Goal: Task Accomplishment & Management: Use online tool/utility

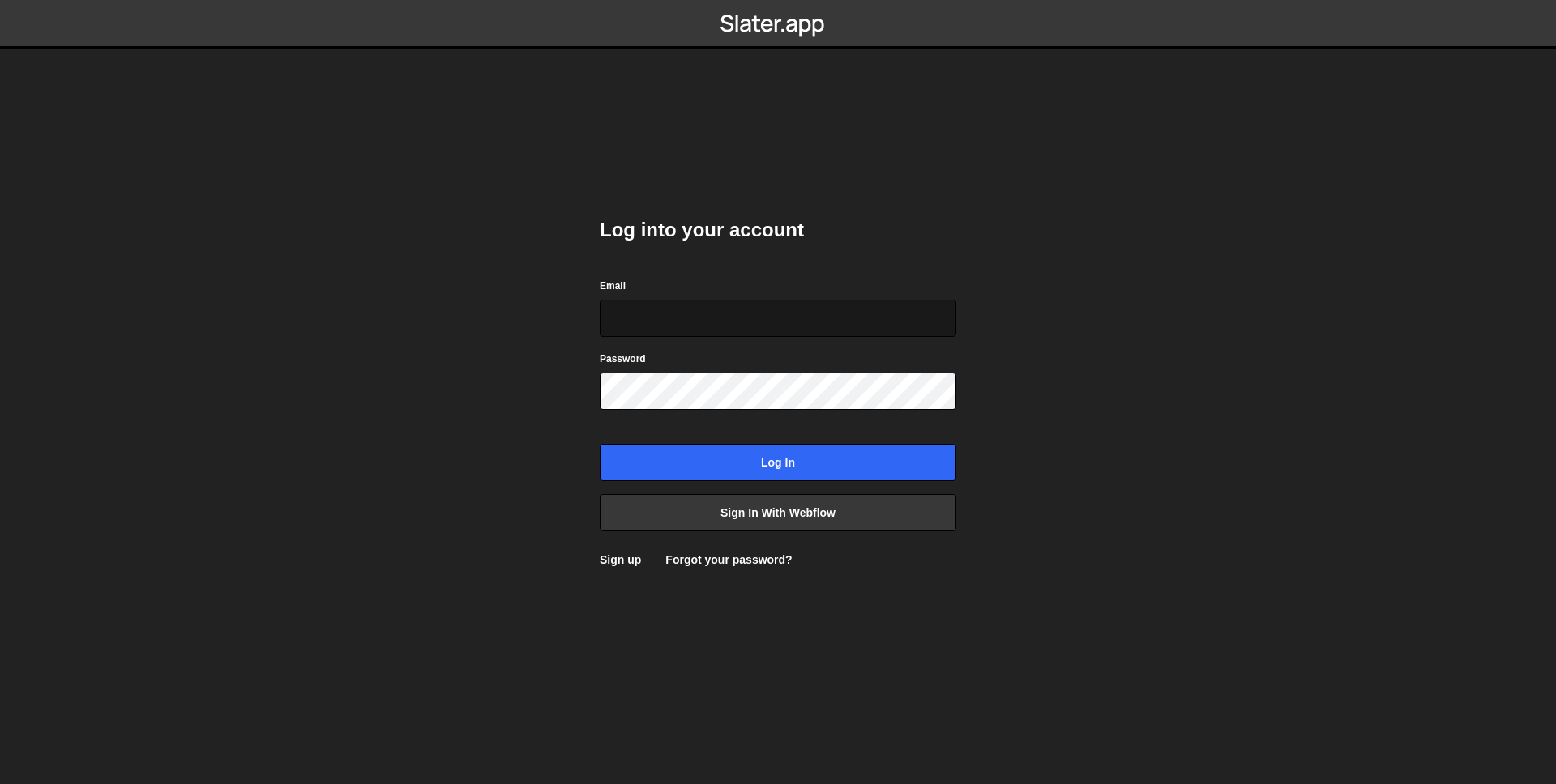
click at [691, 320] on input "Email" at bounding box center [778, 318] width 357 height 37
click at [947, 318] on input "Email" at bounding box center [778, 318] width 357 height 37
click at [778, 0] on com-1password-button at bounding box center [778, 0] width 0 height 0
type input "ross@wearepolar.com"
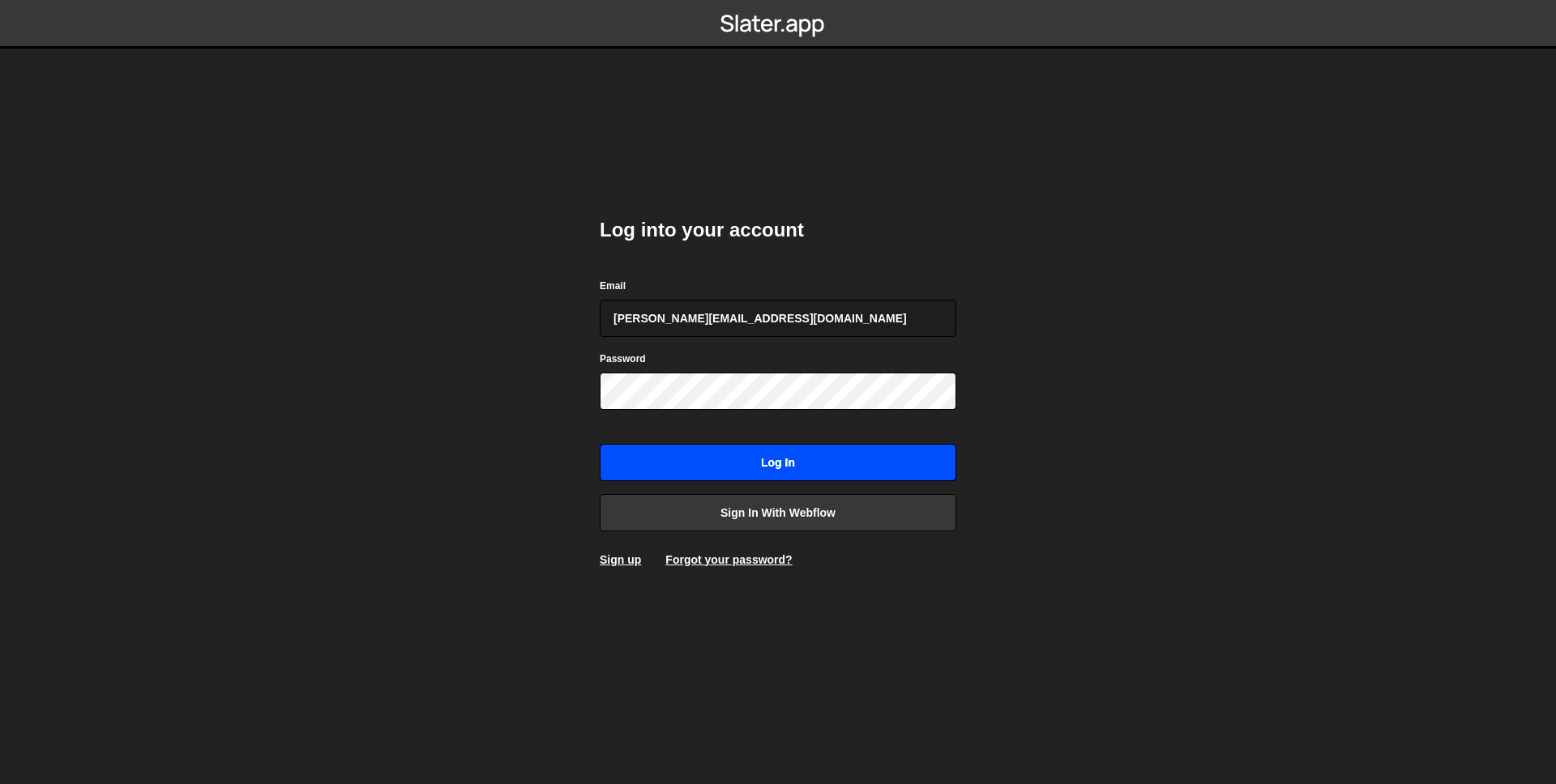
click at [781, 460] on input "Log in" at bounding box center [778, 462] width 357 height 37
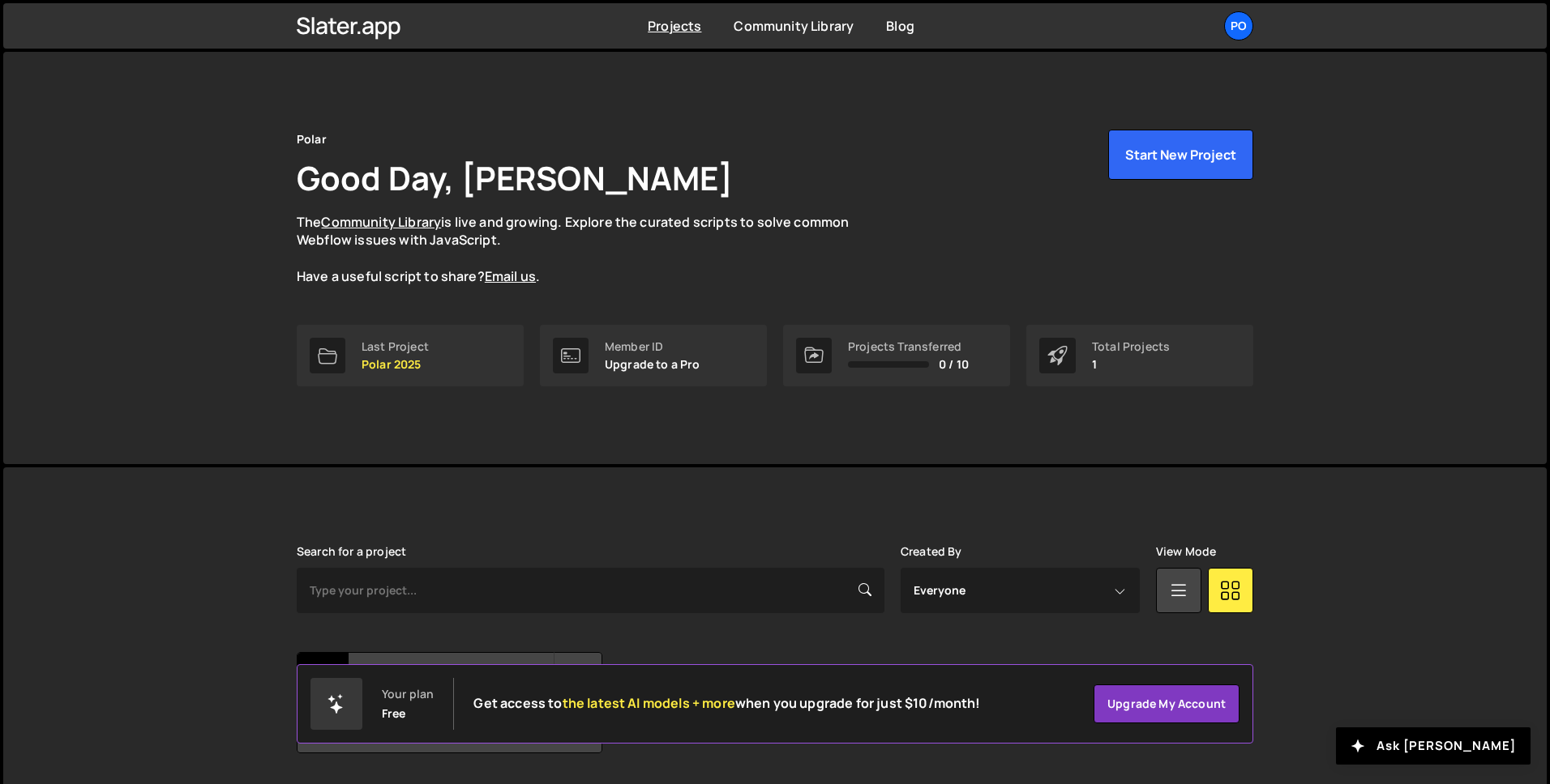
scroll to position [50, 0]
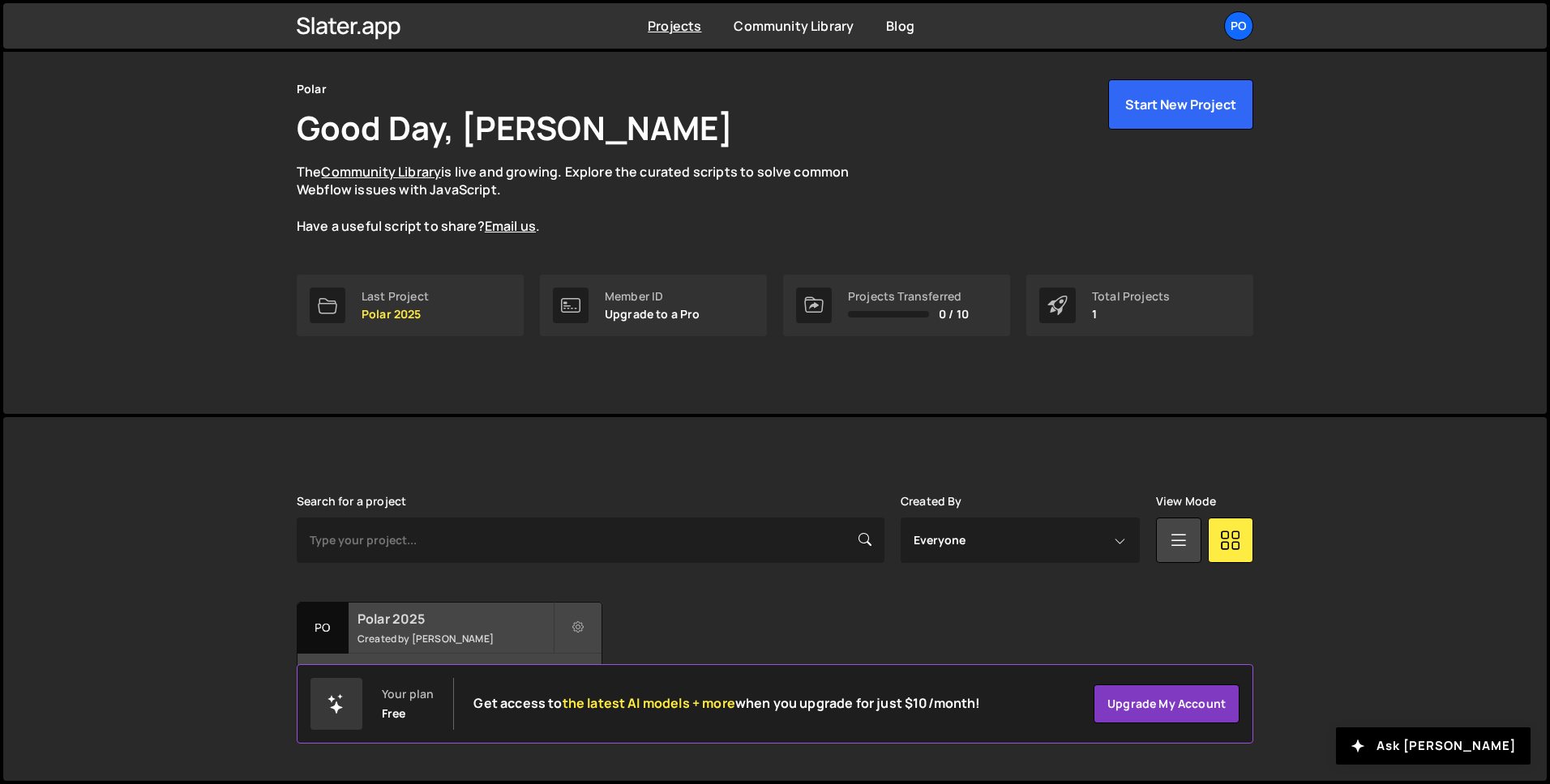
click at [474, 619] on h2 "Polar 2025" at bounding box center [455, 619] width 195 height 18
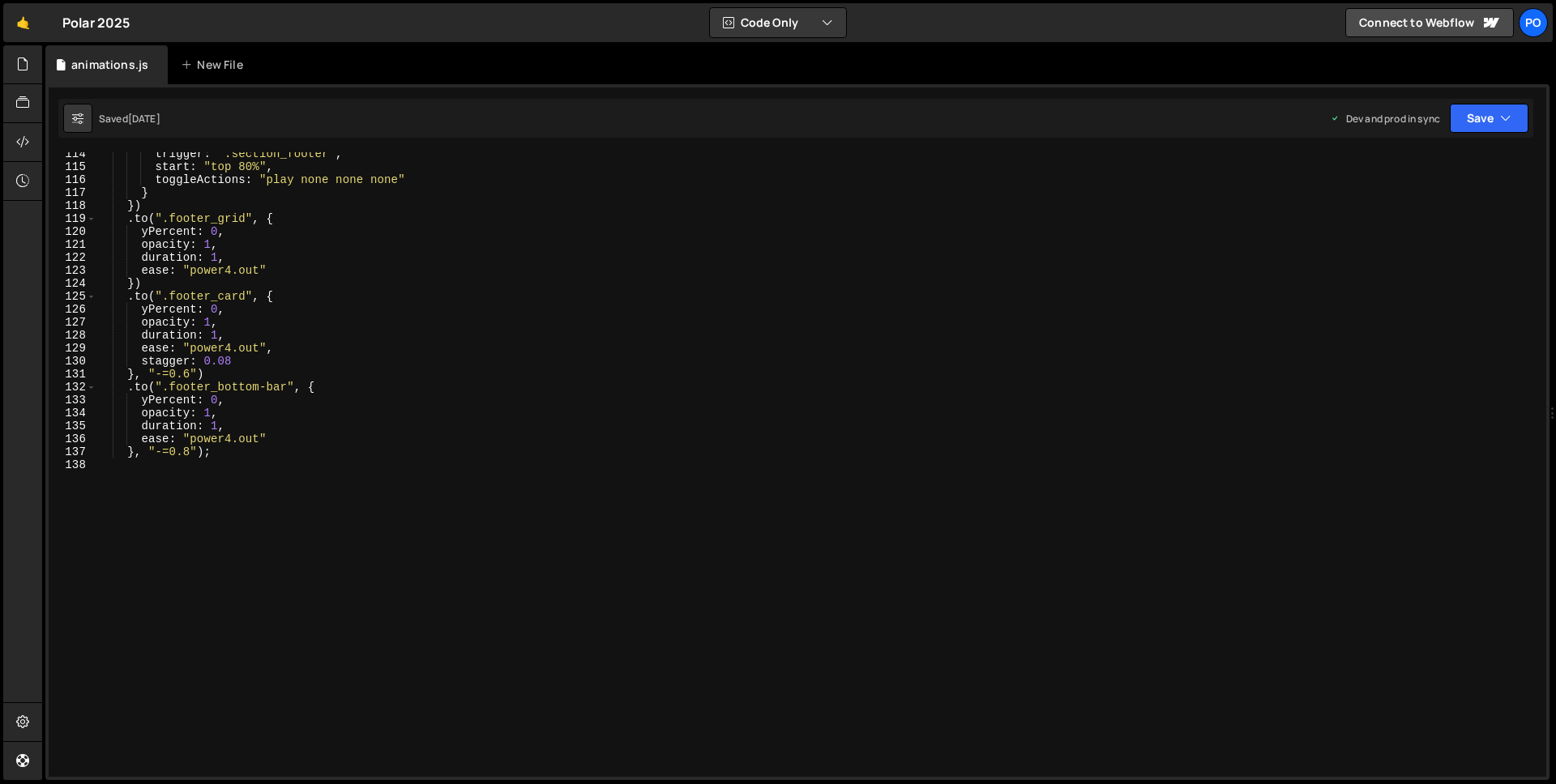
scroll to position [1471, 0]
click at [343, 520] on div "trigger : ".section_footer" , start : "top 80%" , toggleActions : "play none no…" at bounding box center [818, 473] width 1444 height 650
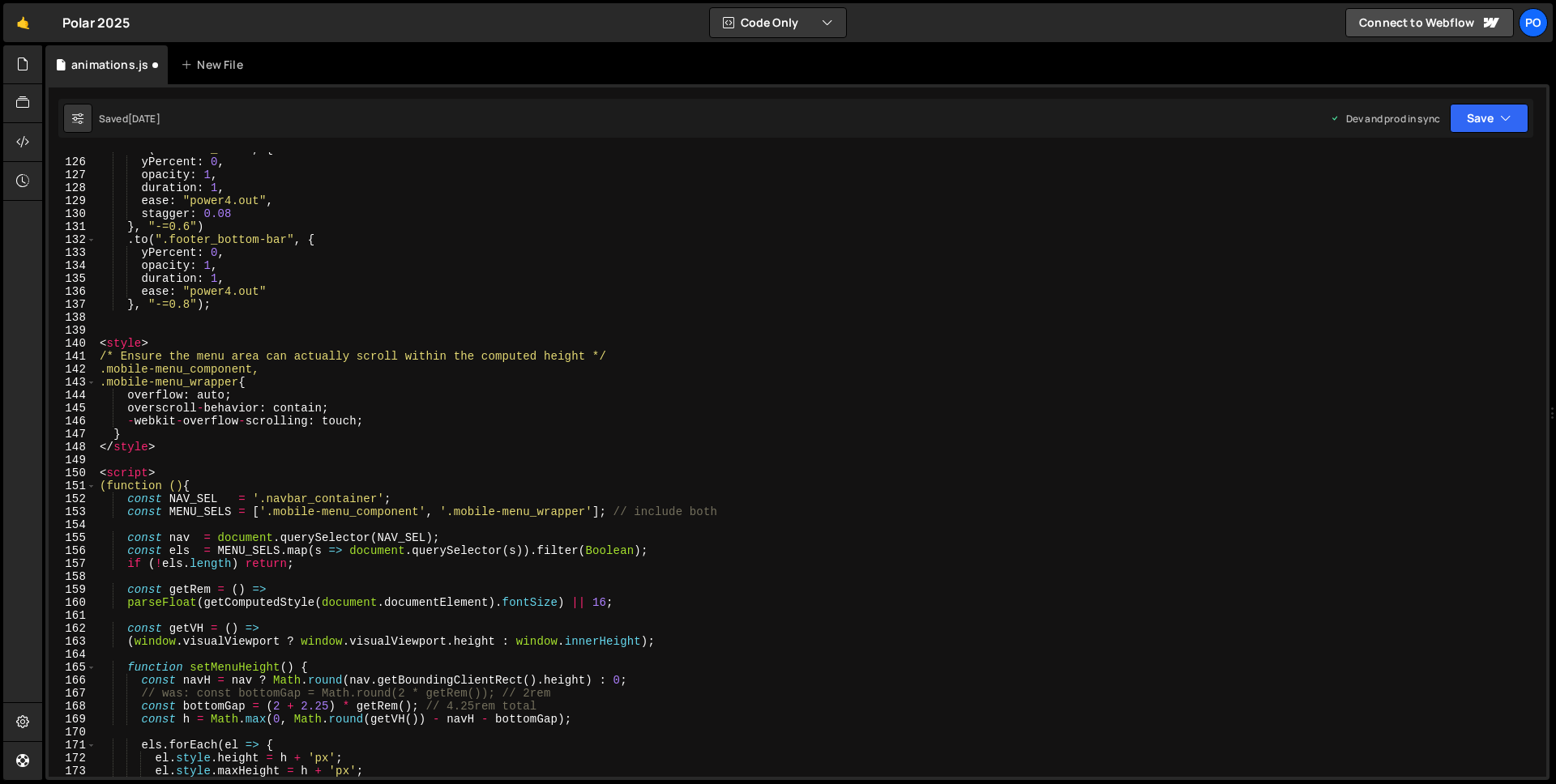
scroll to position [1615, 0]
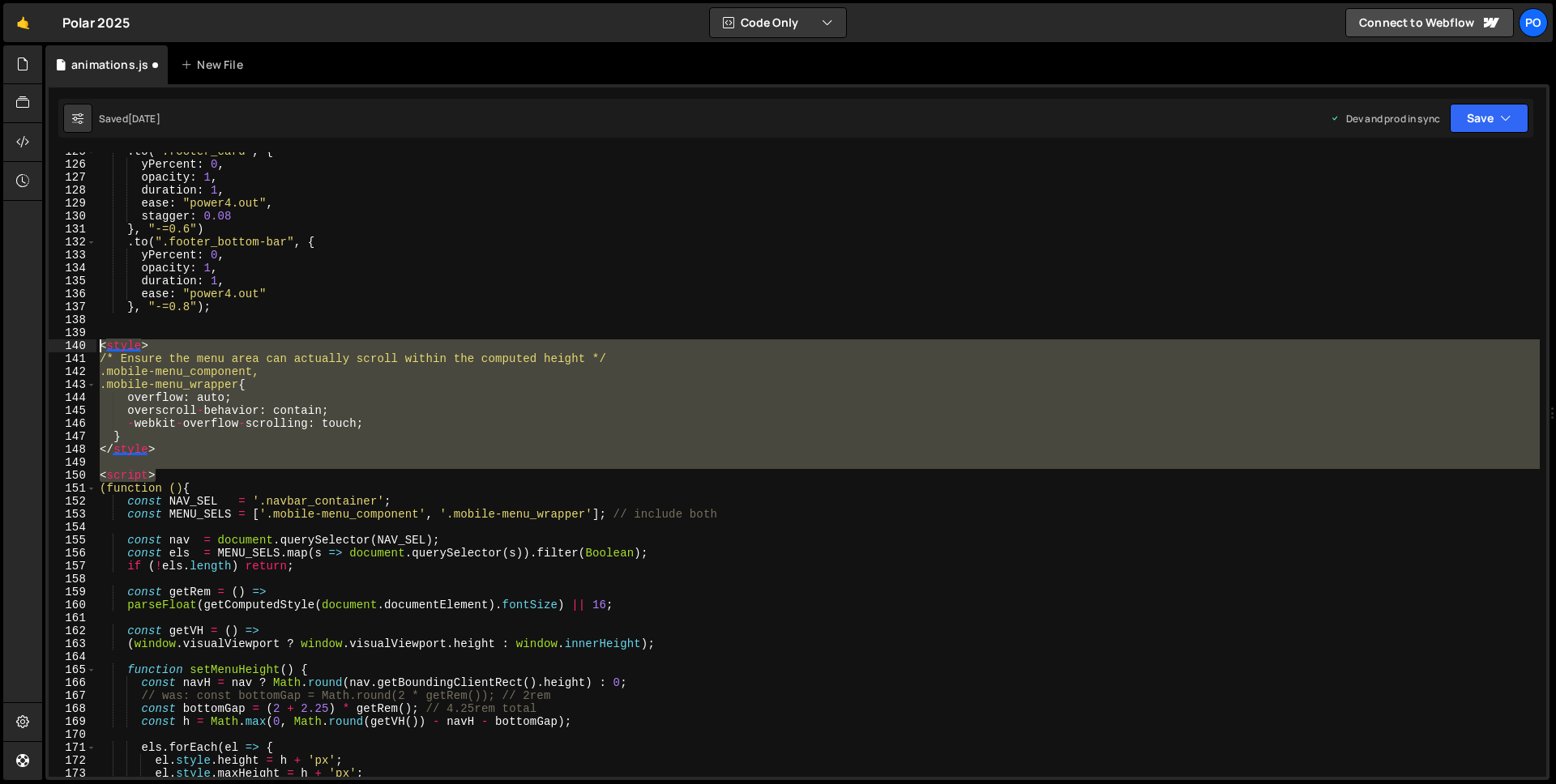
drag, startPoint x: 152, startPoint y: 465, endPoint x: 79, endPoint y: 348, distance: 137.9
click at [79, 348] on div "125 126 127 128 129 130 131 132 133 134 135 136 137 138 139 140 141 142 143 144…" at bounding box center [798, 465] width 1498 height 625
type textarea "<style> /* Ensure the menu area can actually scroll within the computed height …"
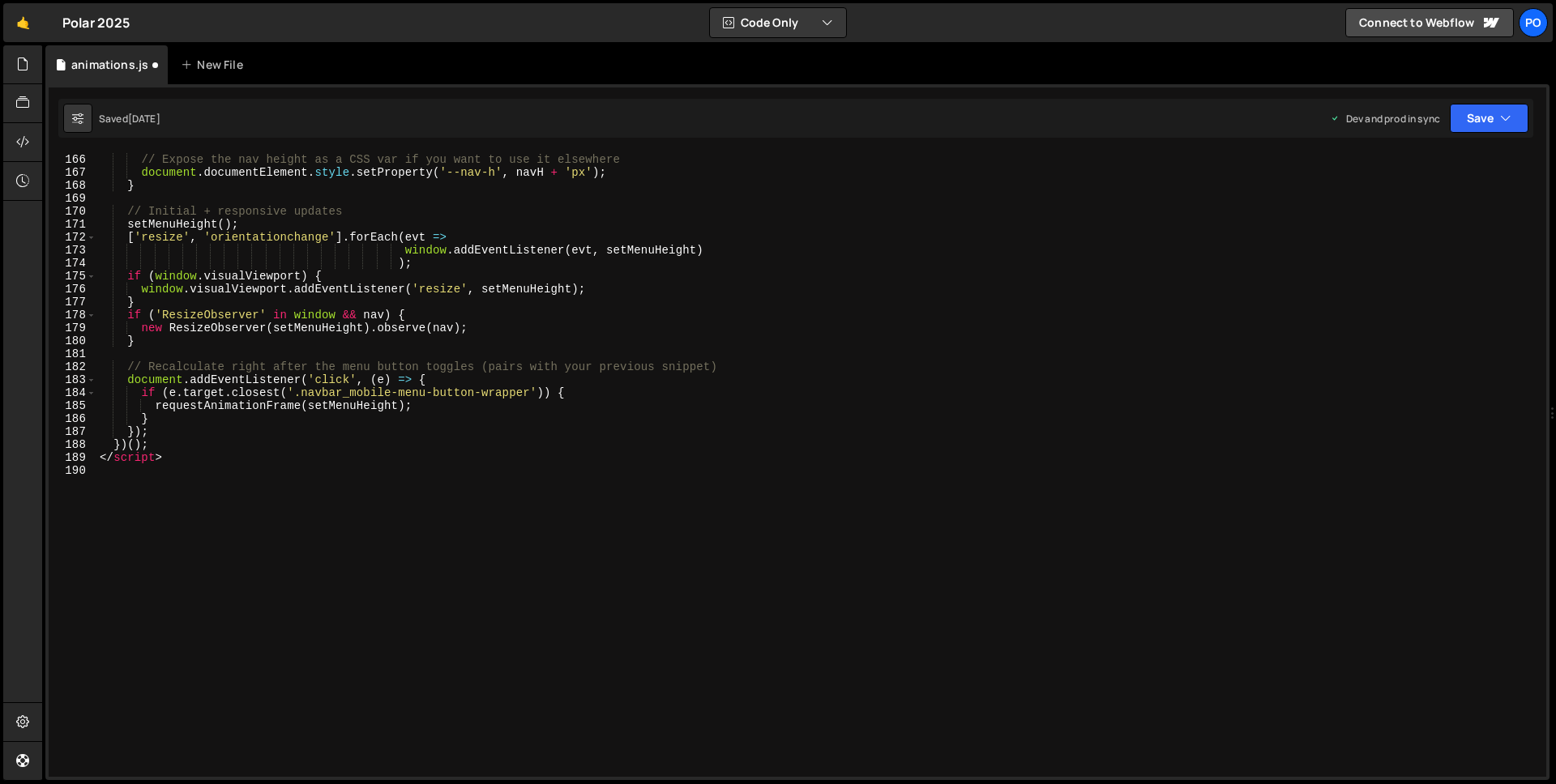
scroll to position [2145, 0]
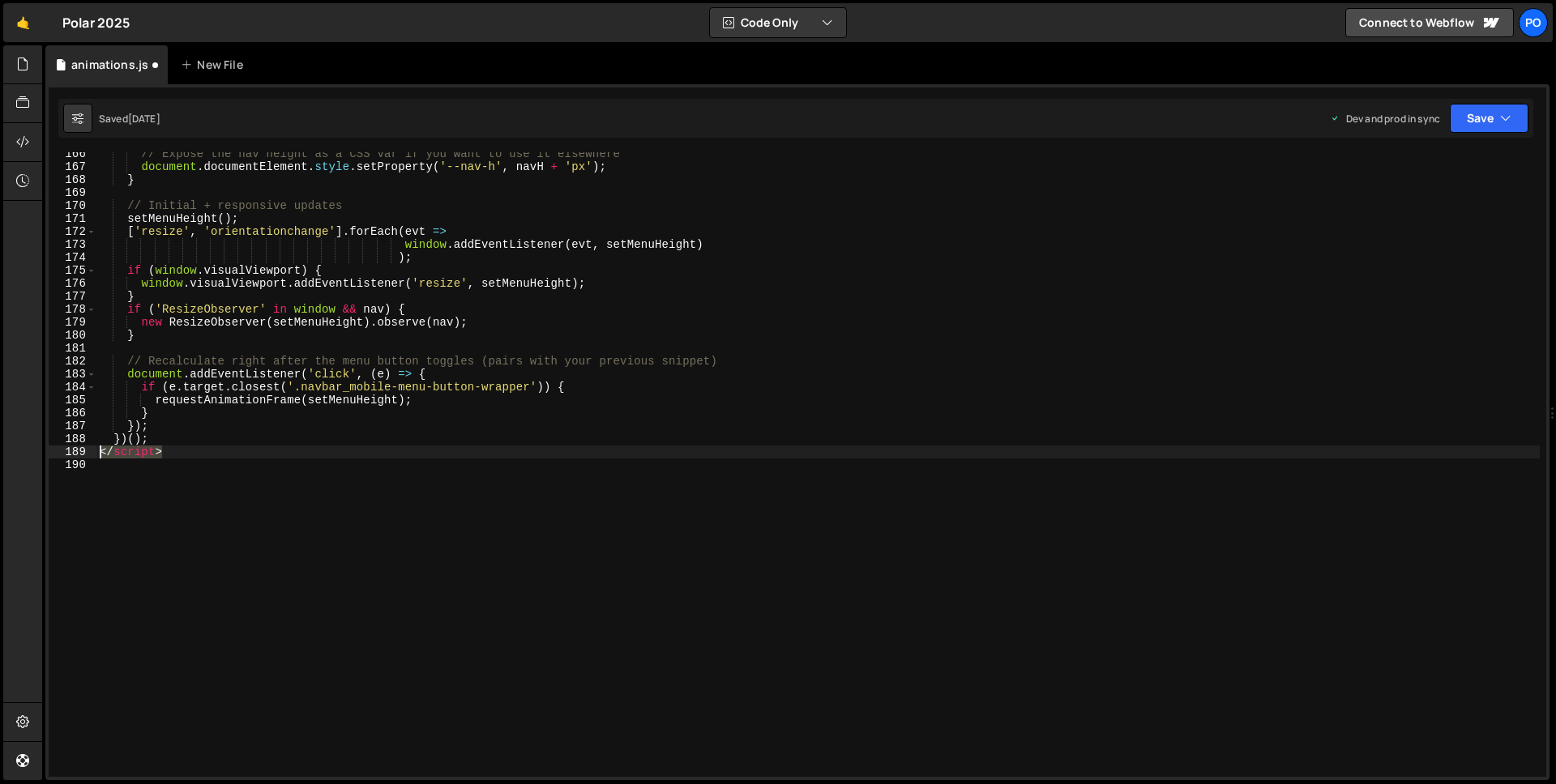
drag, startPoint x: 22, startPoint y: 451, endPoint x: 137, endPoint y: 450, distance: 115.0
click at [21, 451] on div "Hold on a sec... Are you certain you wish to leave this page? Any changes you'v…" at bounding box center [778, 392] width 1556 height 784
type textarea "</script>"
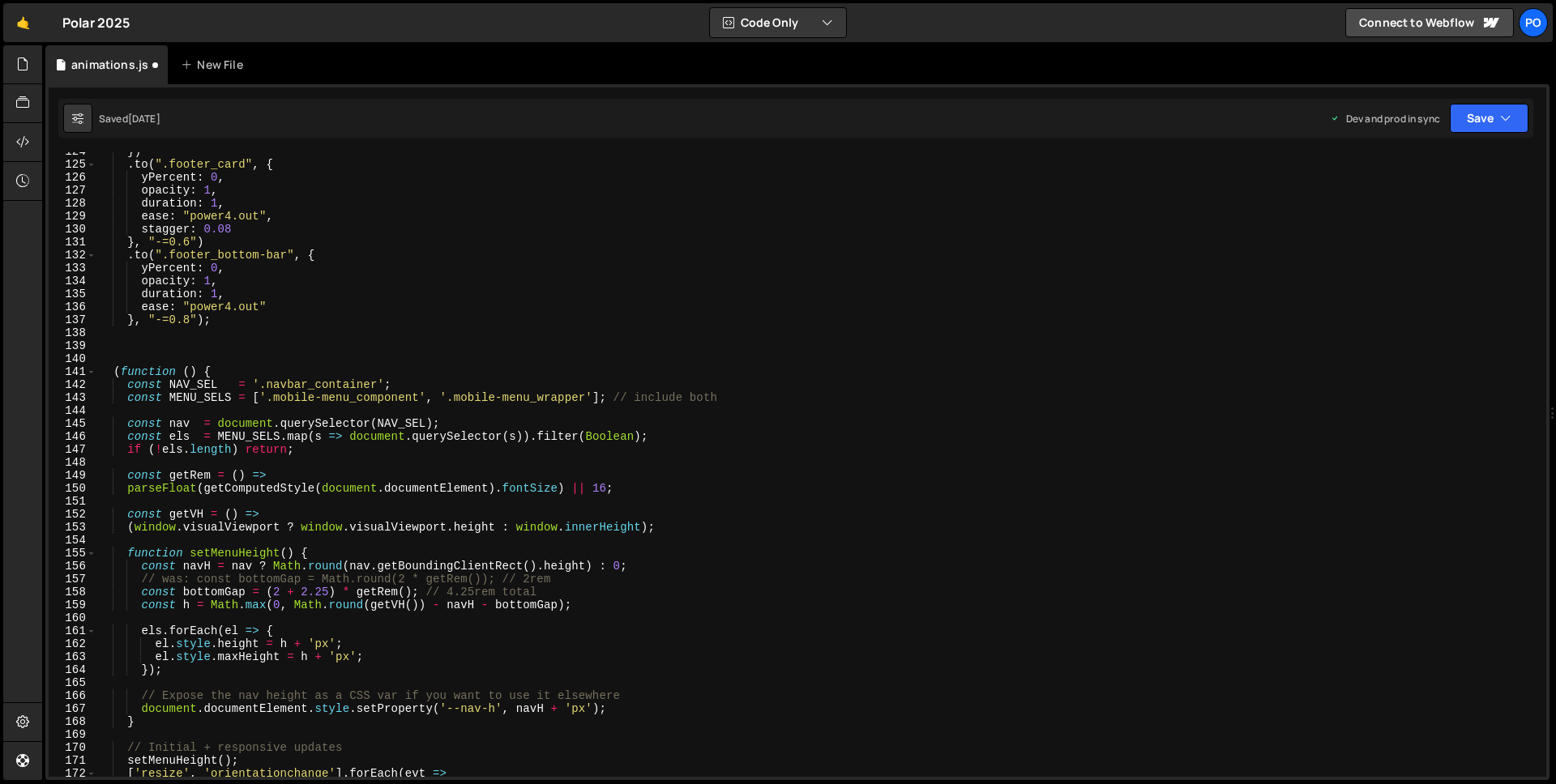
scroll to position [1580, 0]
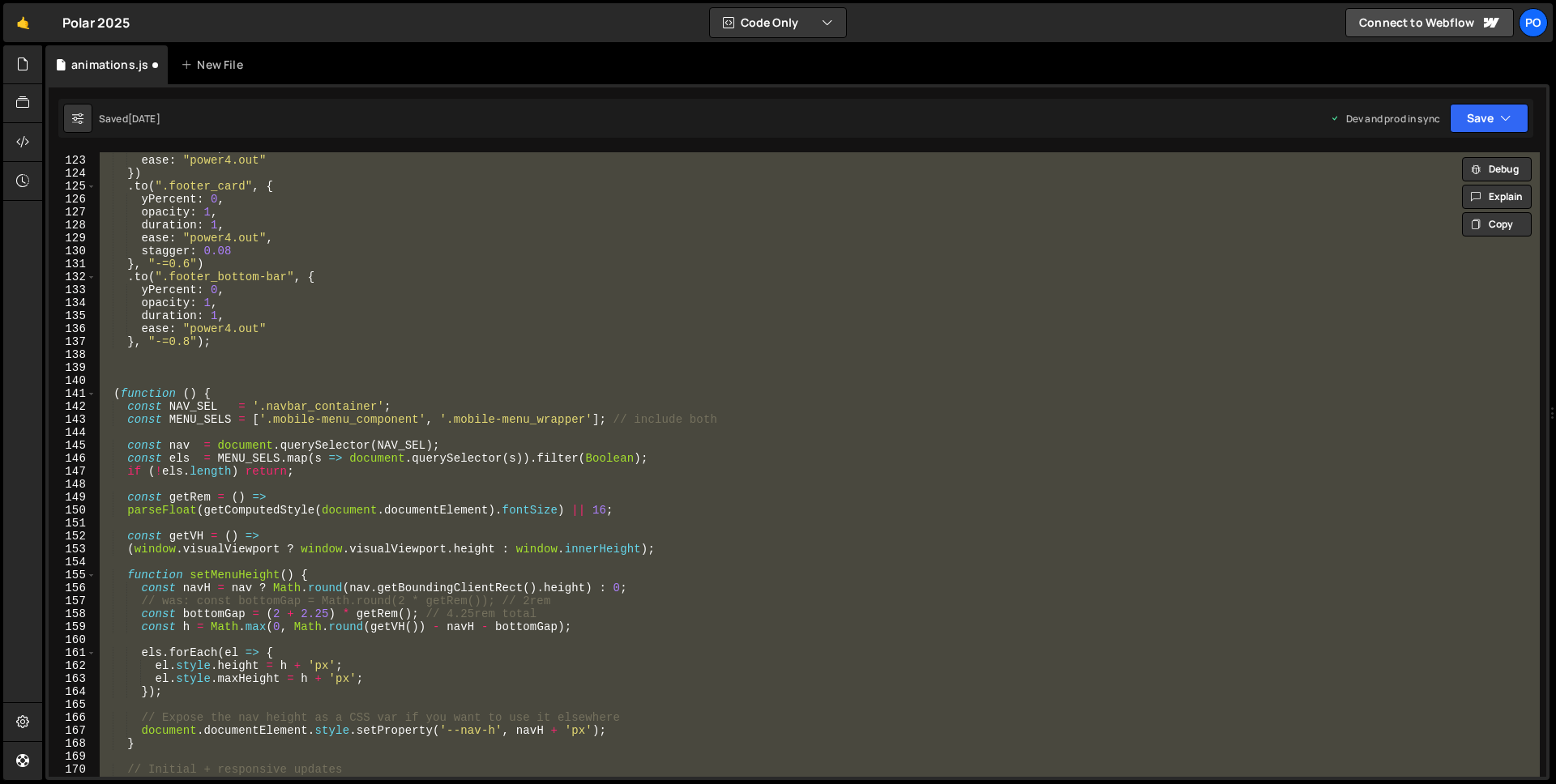
type textarea "})();"
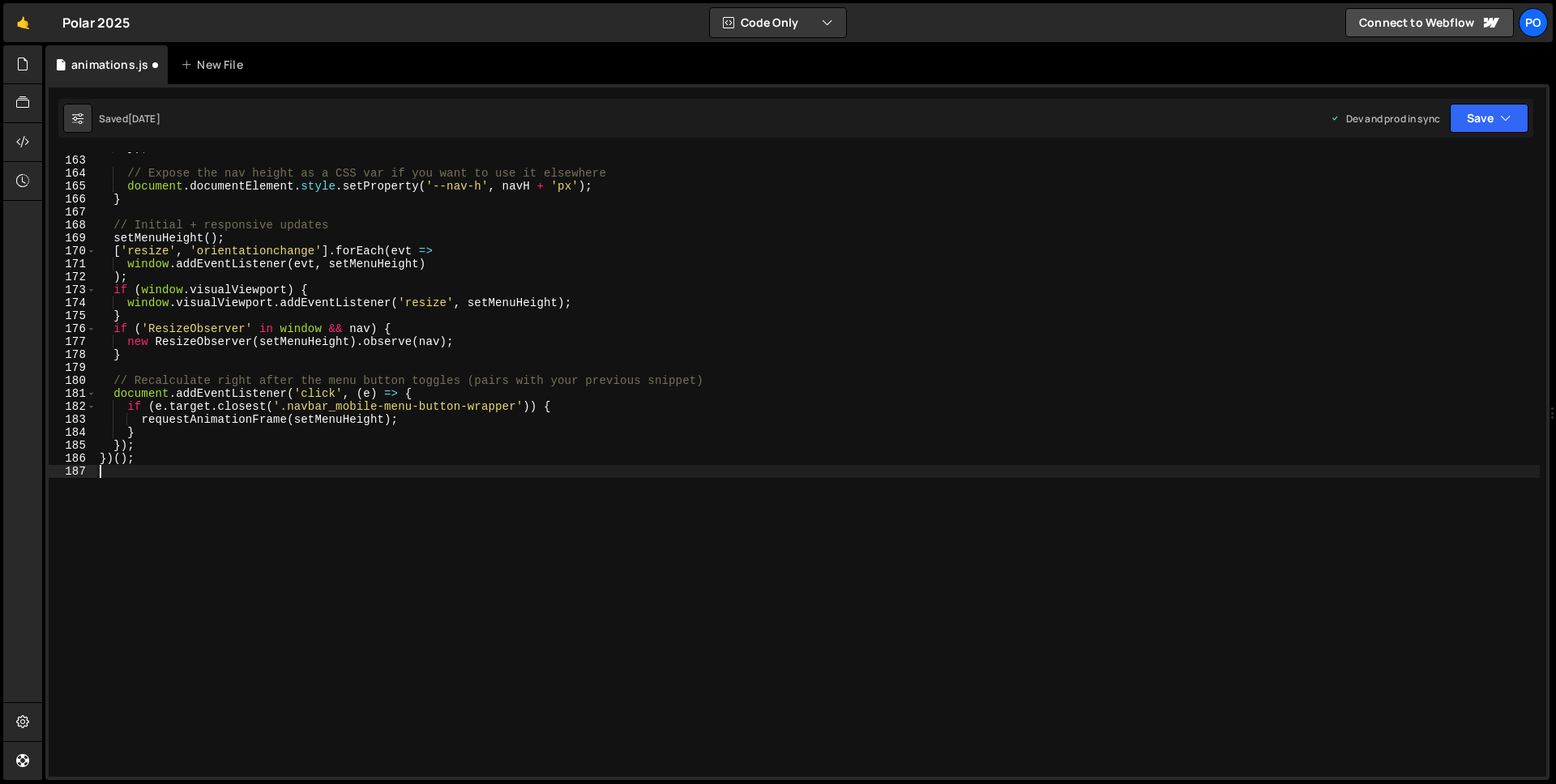
scroll to position [2099, 0]
click at [1514, 125] on button "Save" at bounding box center [1490, 118] width 79 height 29
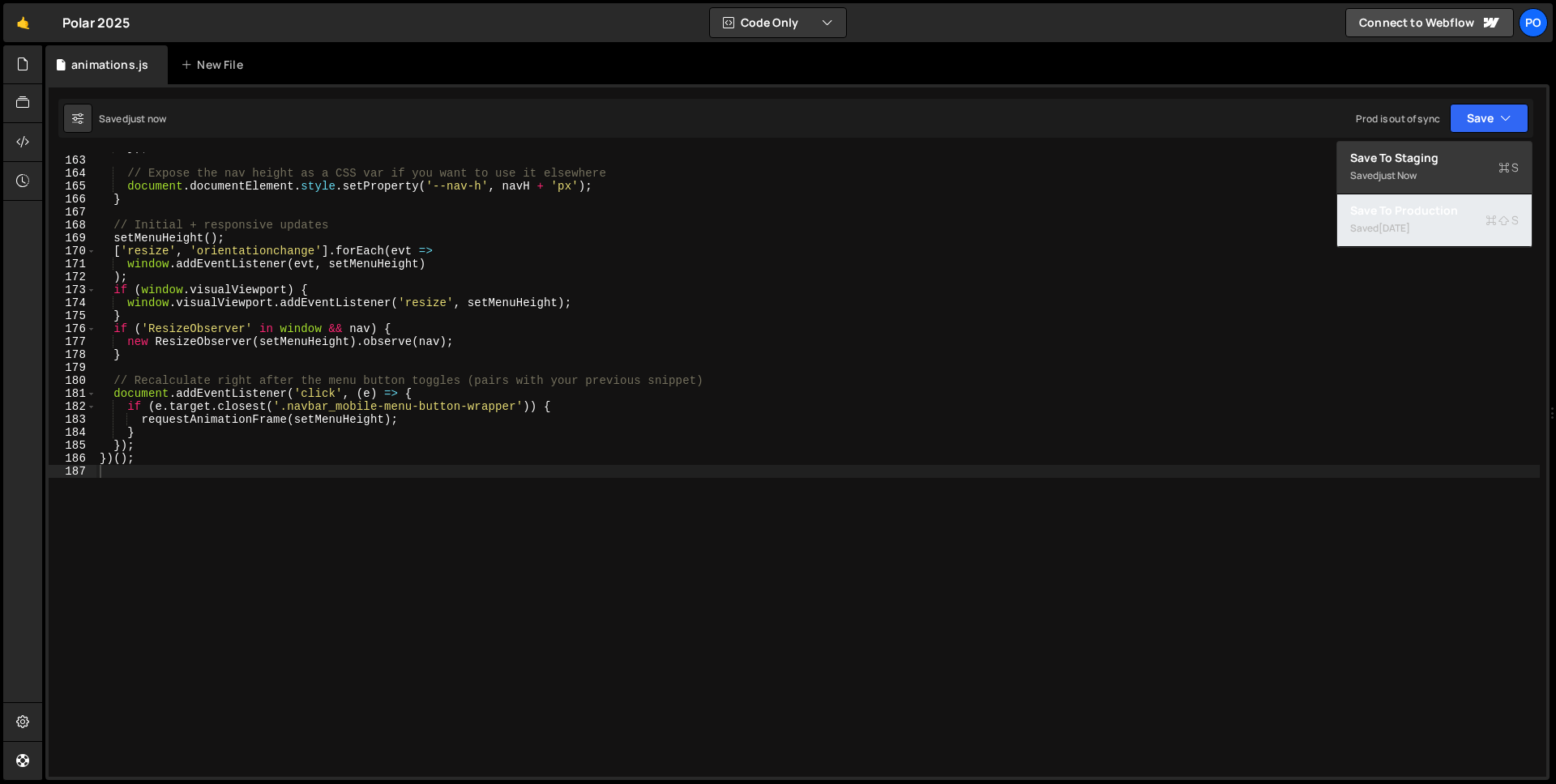
click at [1453, 230] on div "Saved [DATE]" at bounding box center [1434, 229] width 168 height 19
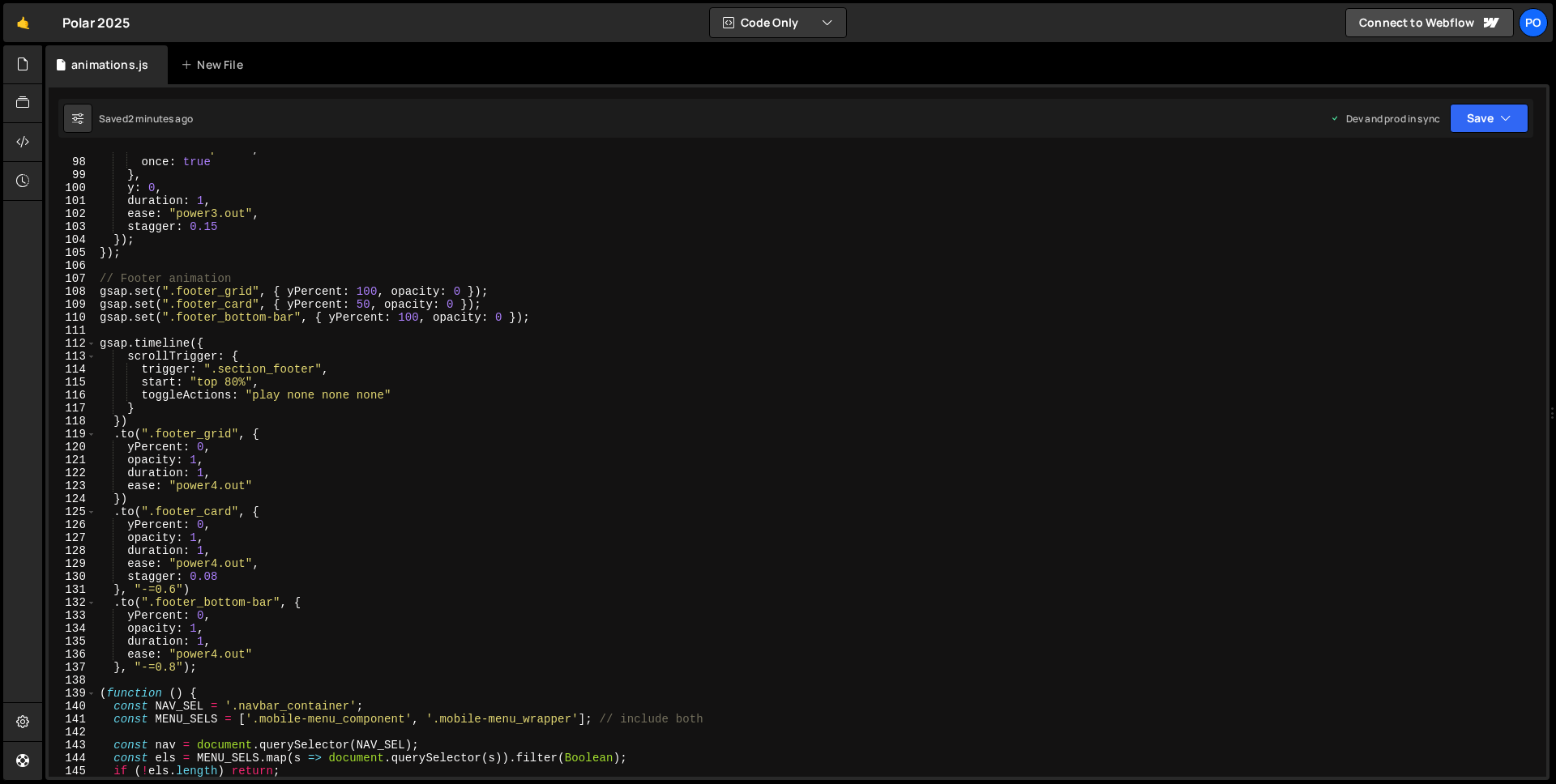
scroll to position [1271, 0]
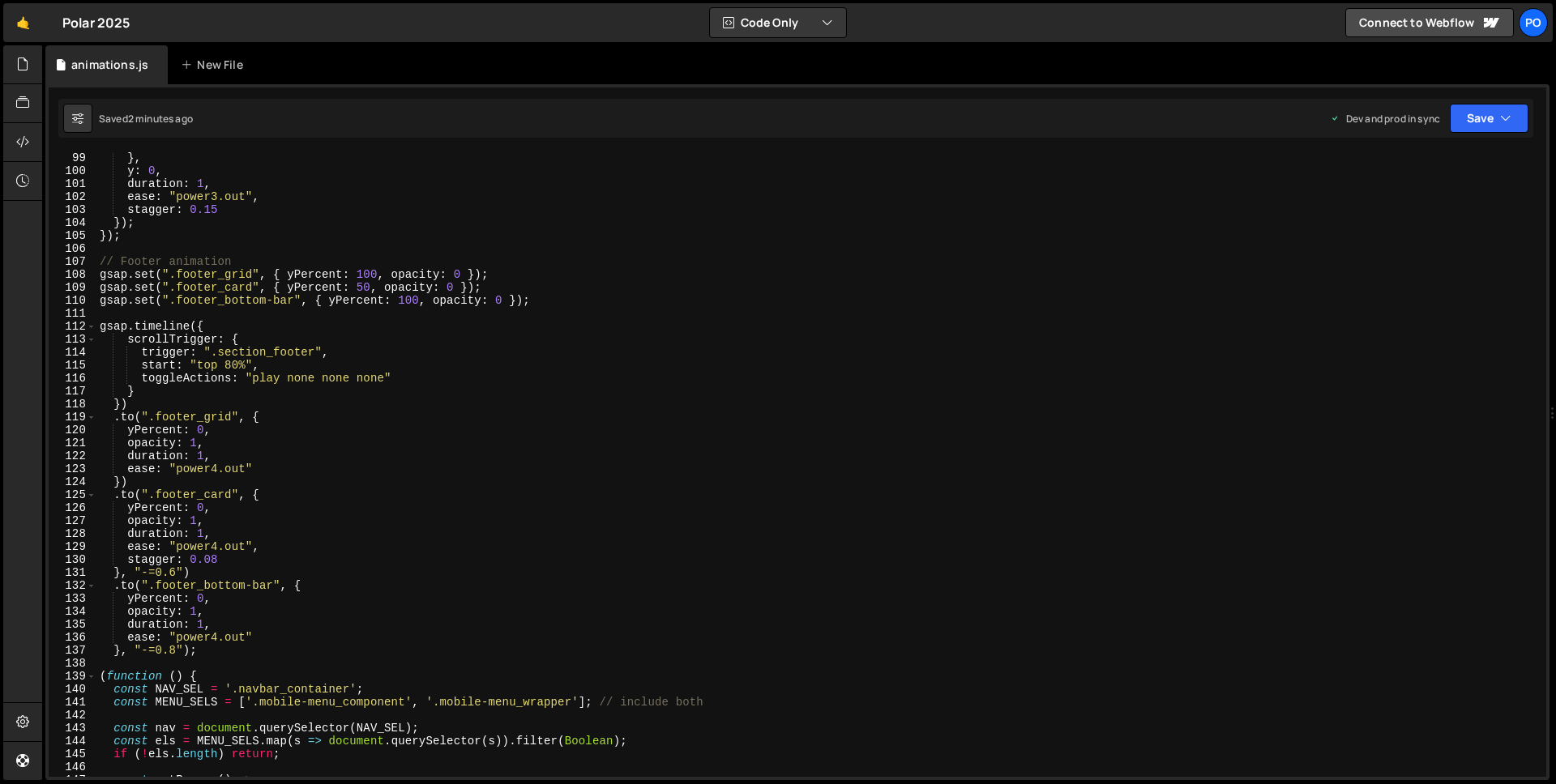
click at [786, 376] on div "} , y : 0 , duration : 1 , ease : "power3.out" , stagger : 0.15 }) ; }) ; // Fo…" at bounding box center [818, 477] width 1444 height 650
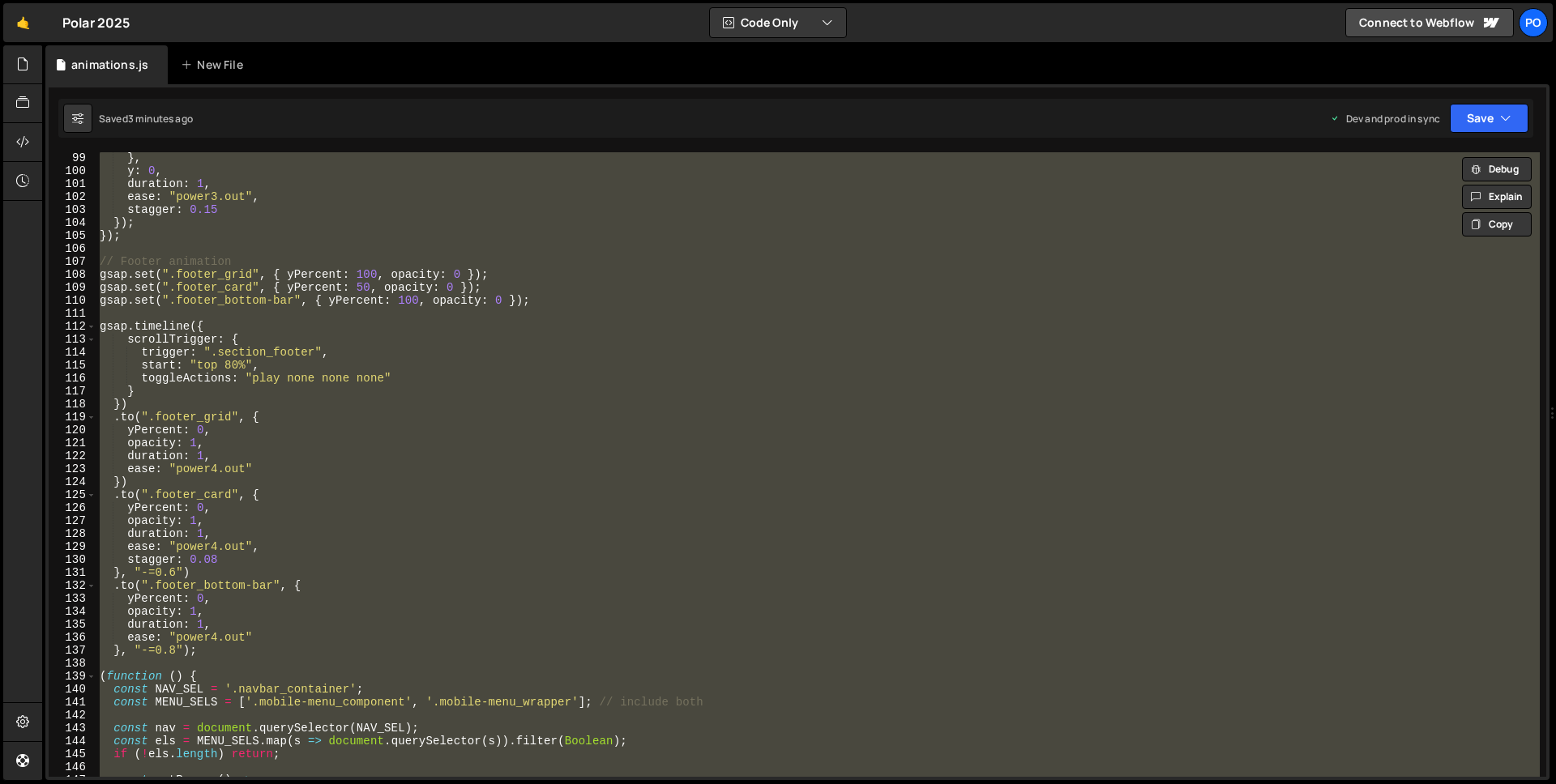
click at [748, 505] on div "} , y : 0 , duration : 1 , ease : "power3.out" , stagger : 0.15 }) ; }) ; // Fo…" at bounding box center [818, 465] width 1444 height 625
type textarea "})();"
paste textarea
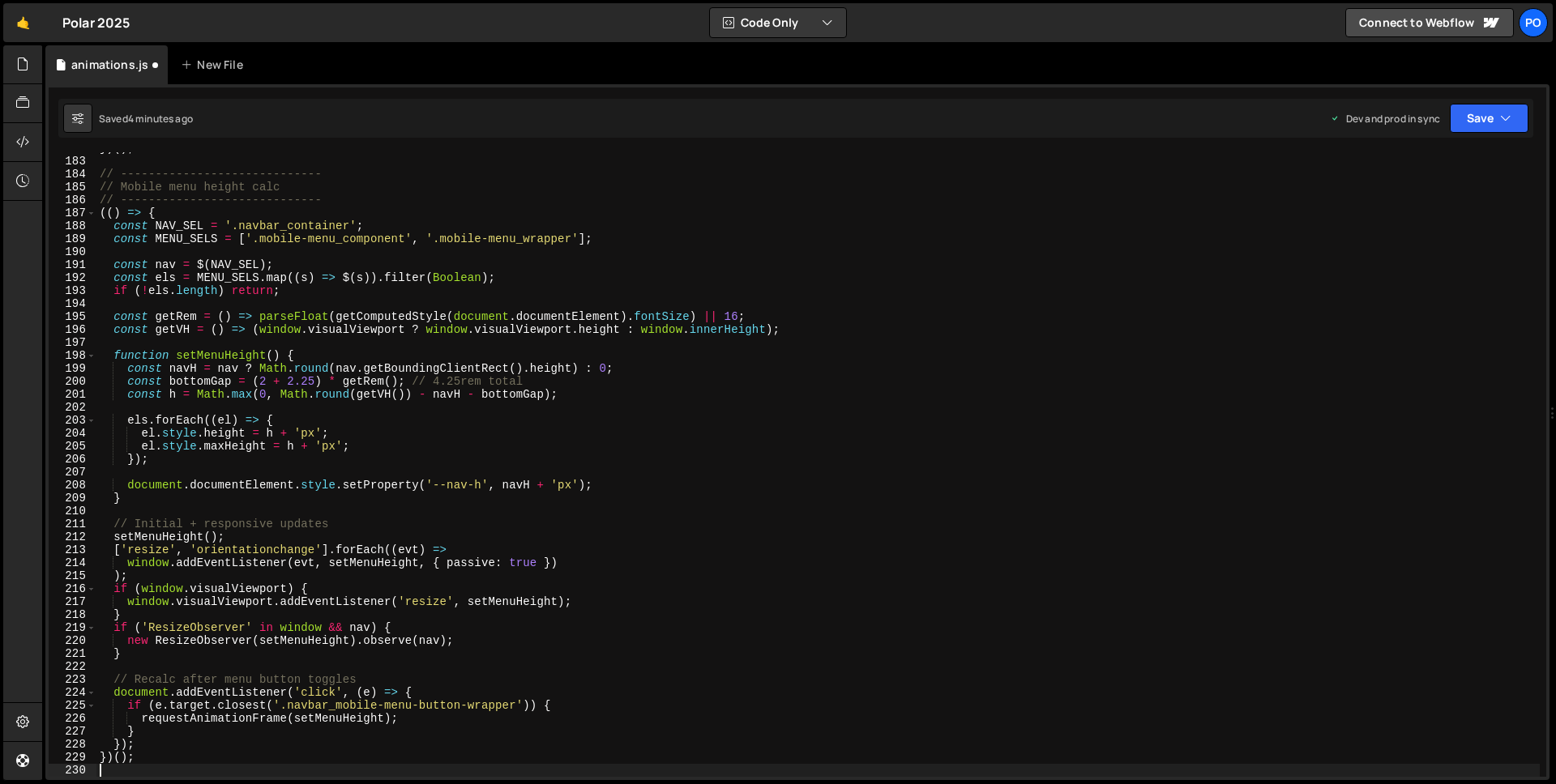
scroll to position [2357, 0]
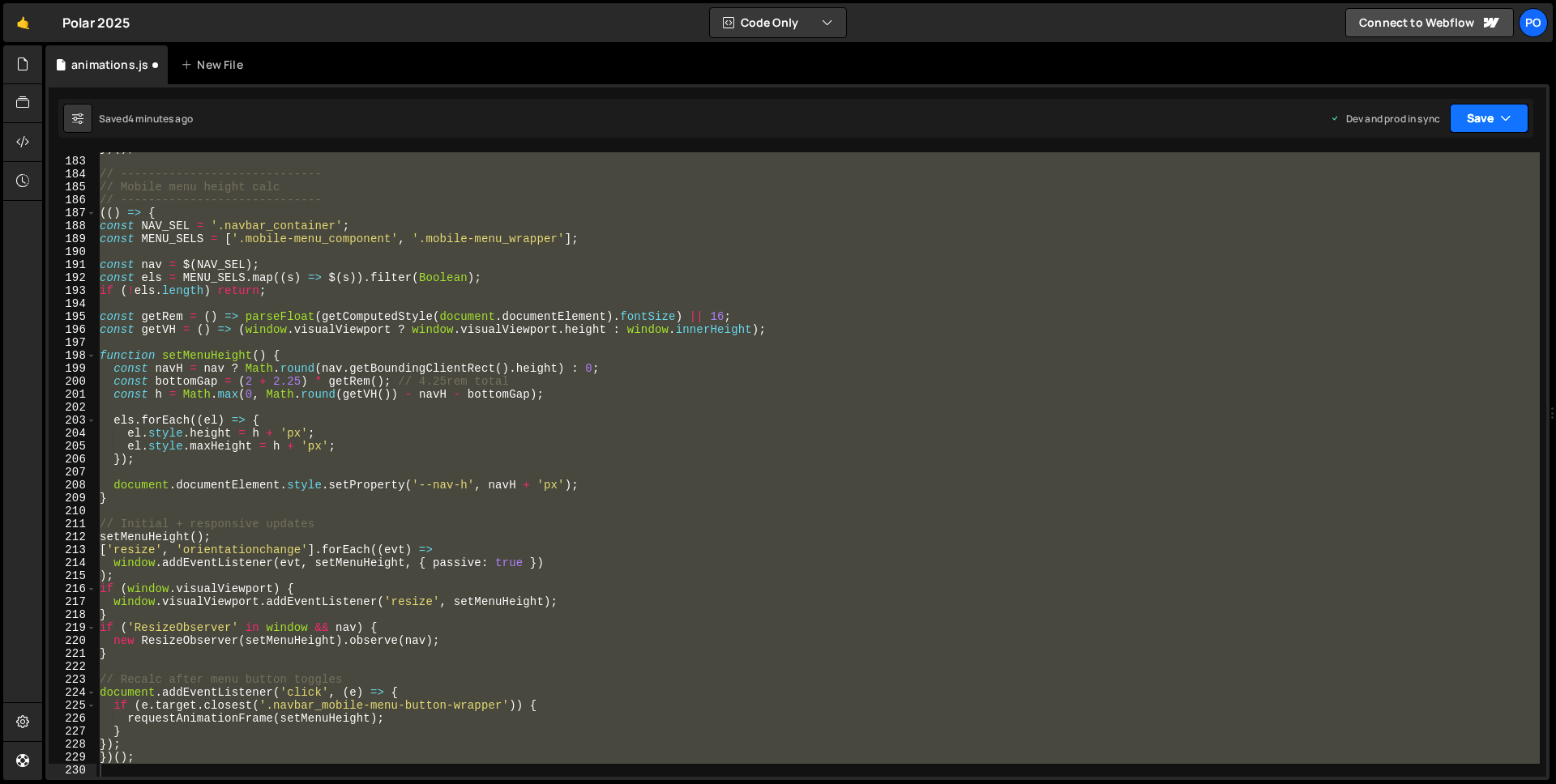
drag, startPoint x: 1505, startPoint y: 128, endPoint x: 1506, endPoint y: 142, distance: 14.0
click at [1505, 128] on button "Save" at bounding box center [1490, 118] width 79 height 29
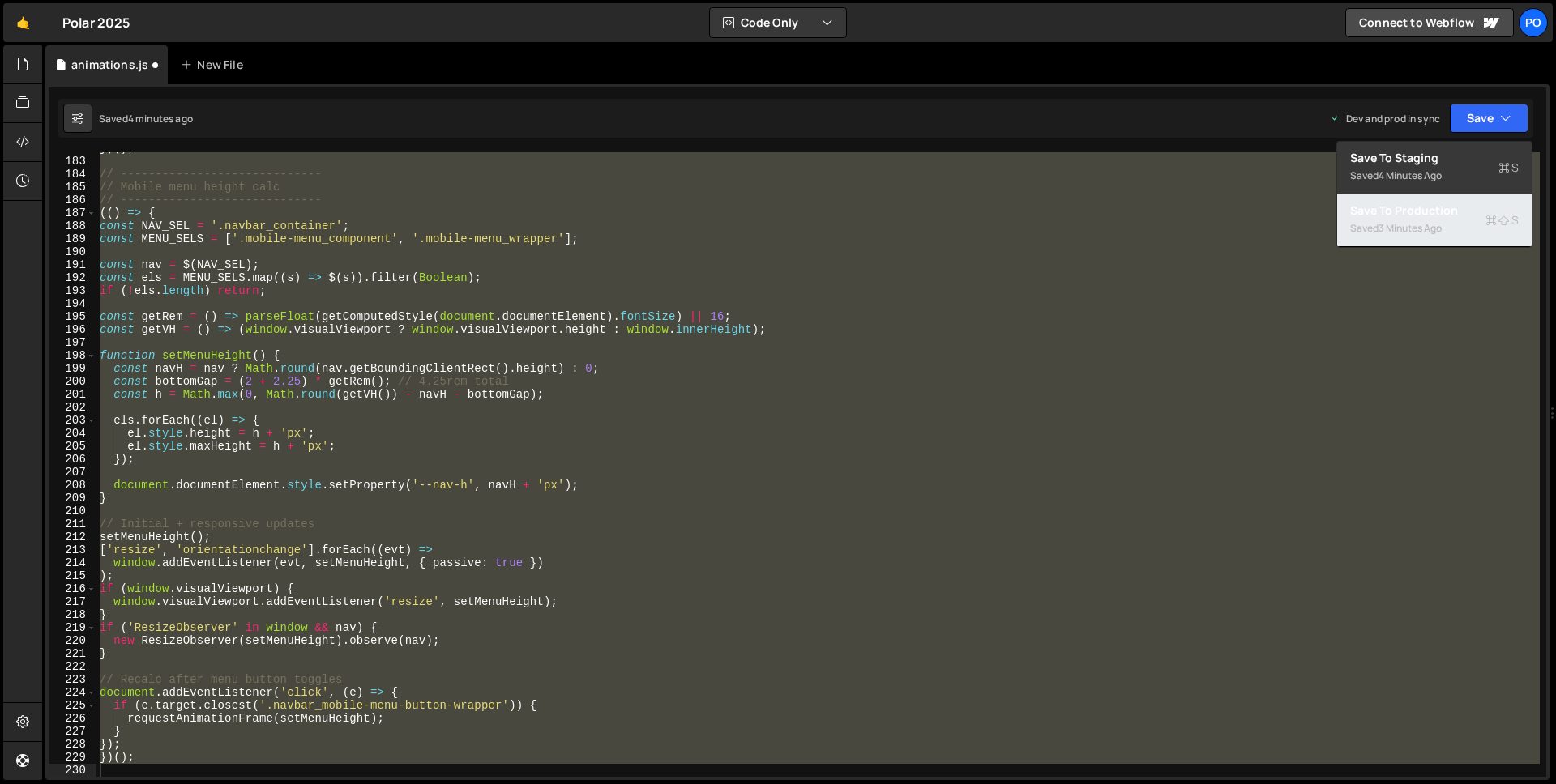
click at [1478, 215] on div "Save to Production S" at bounding box center [1434, 210] width 168 height 16
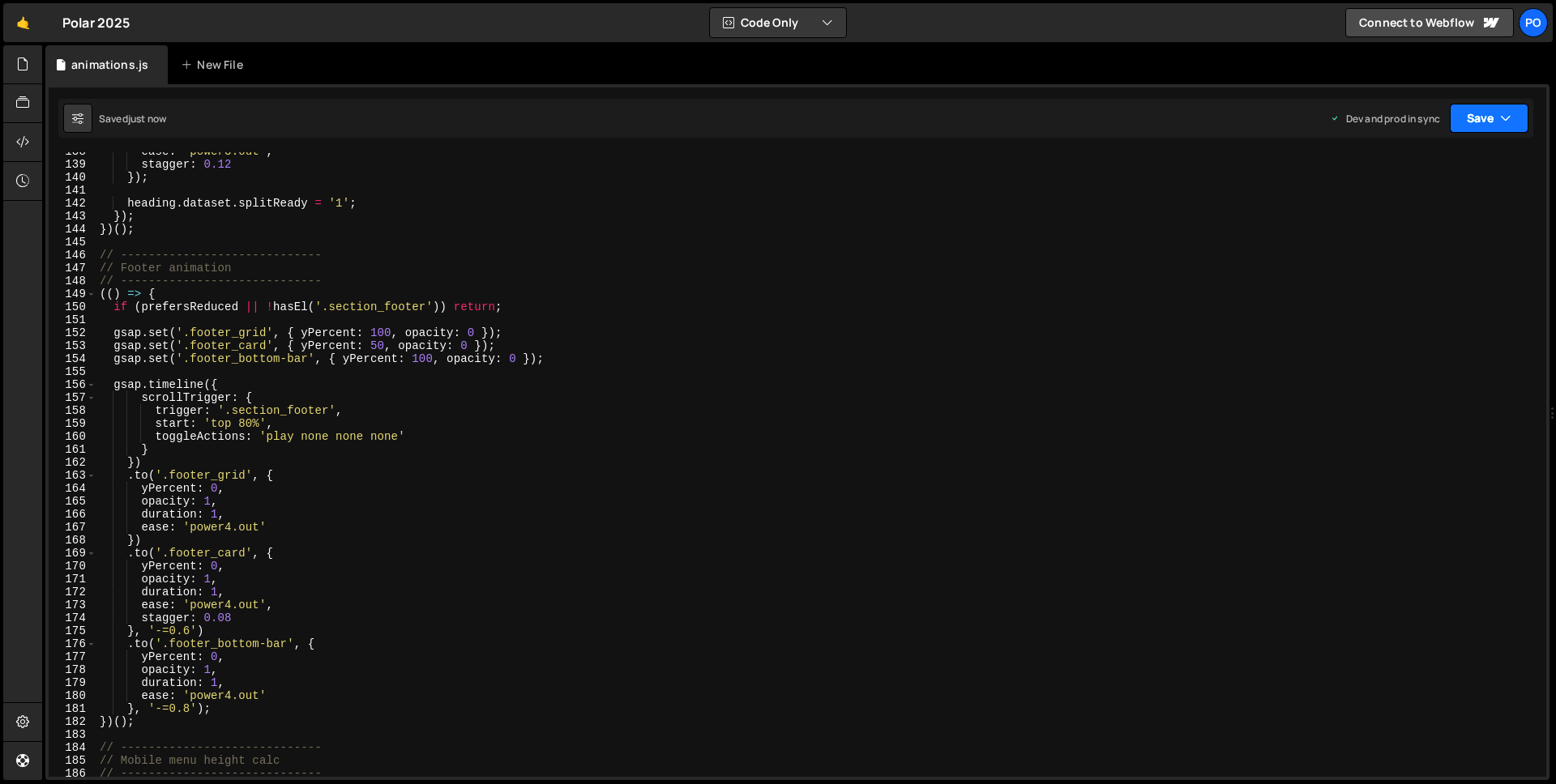
scroll to position [1443, 0]
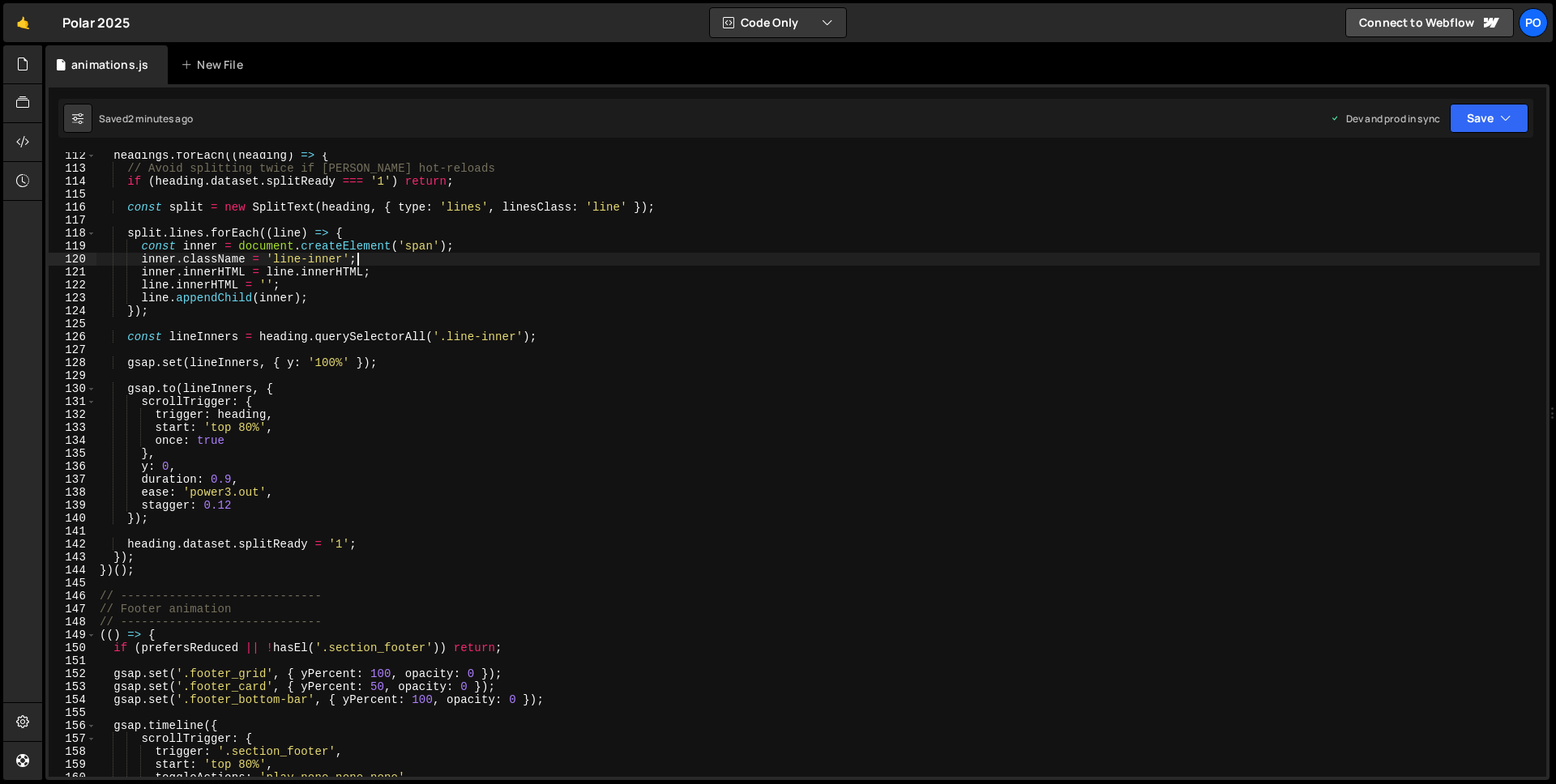
click at [684, 259] on div "headings . forEach (( heading ) => { // Avoid splitting twice if [PERSON_NAME] …" at bounding box center [818, 474] width 1444 height 650
type textarea "})();"
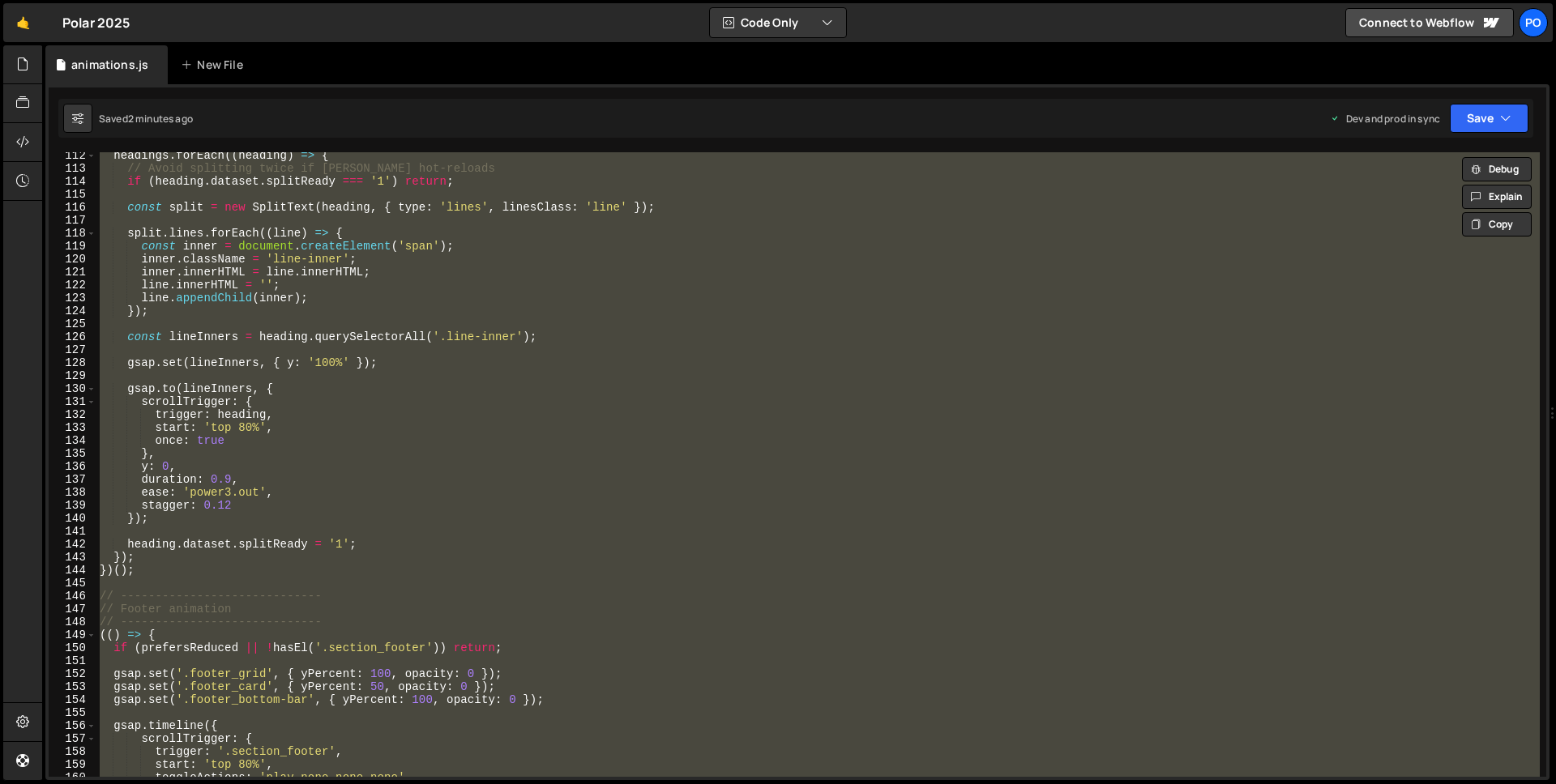
paste textarea
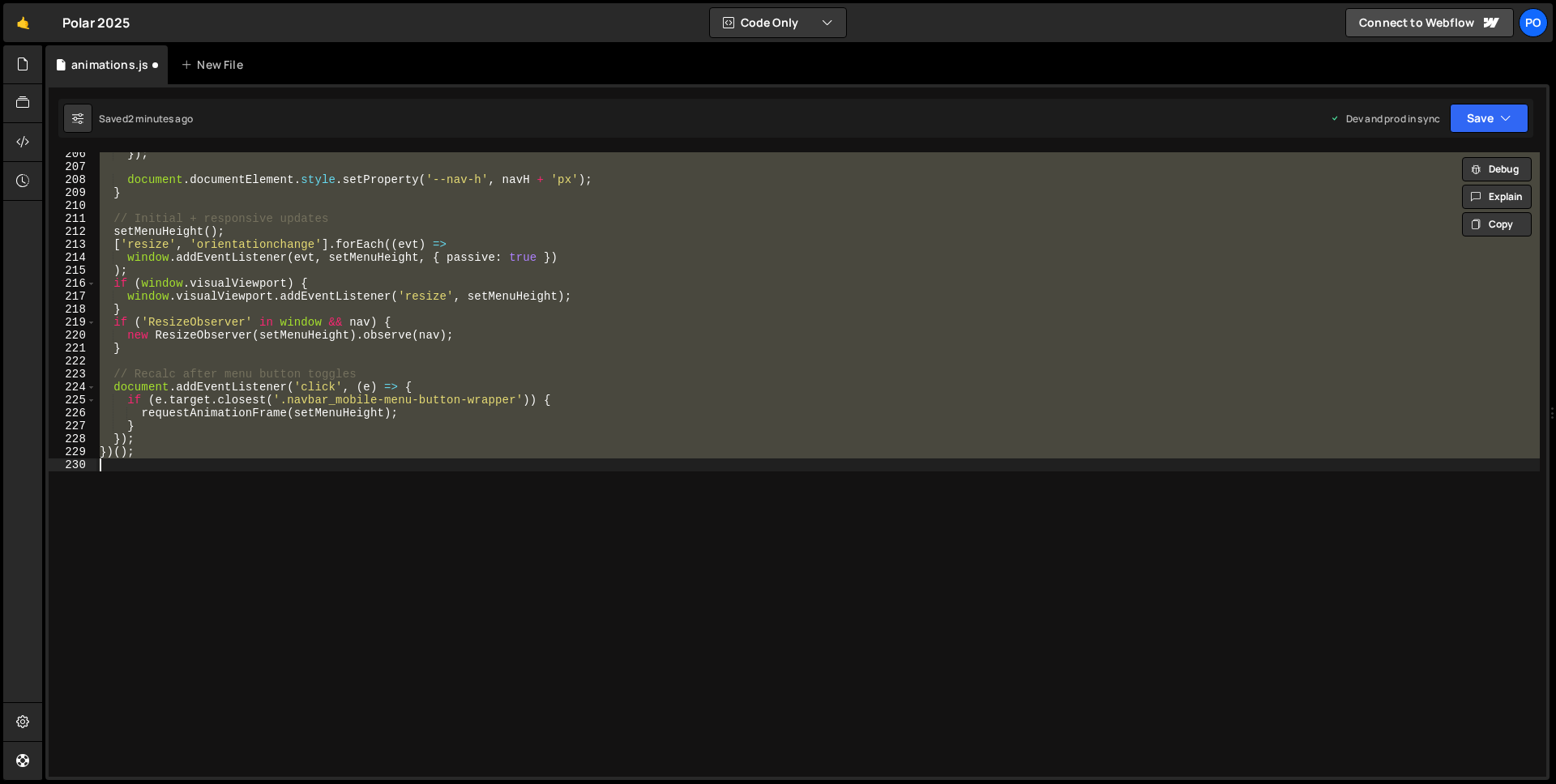
scroll to position [2663, 0]
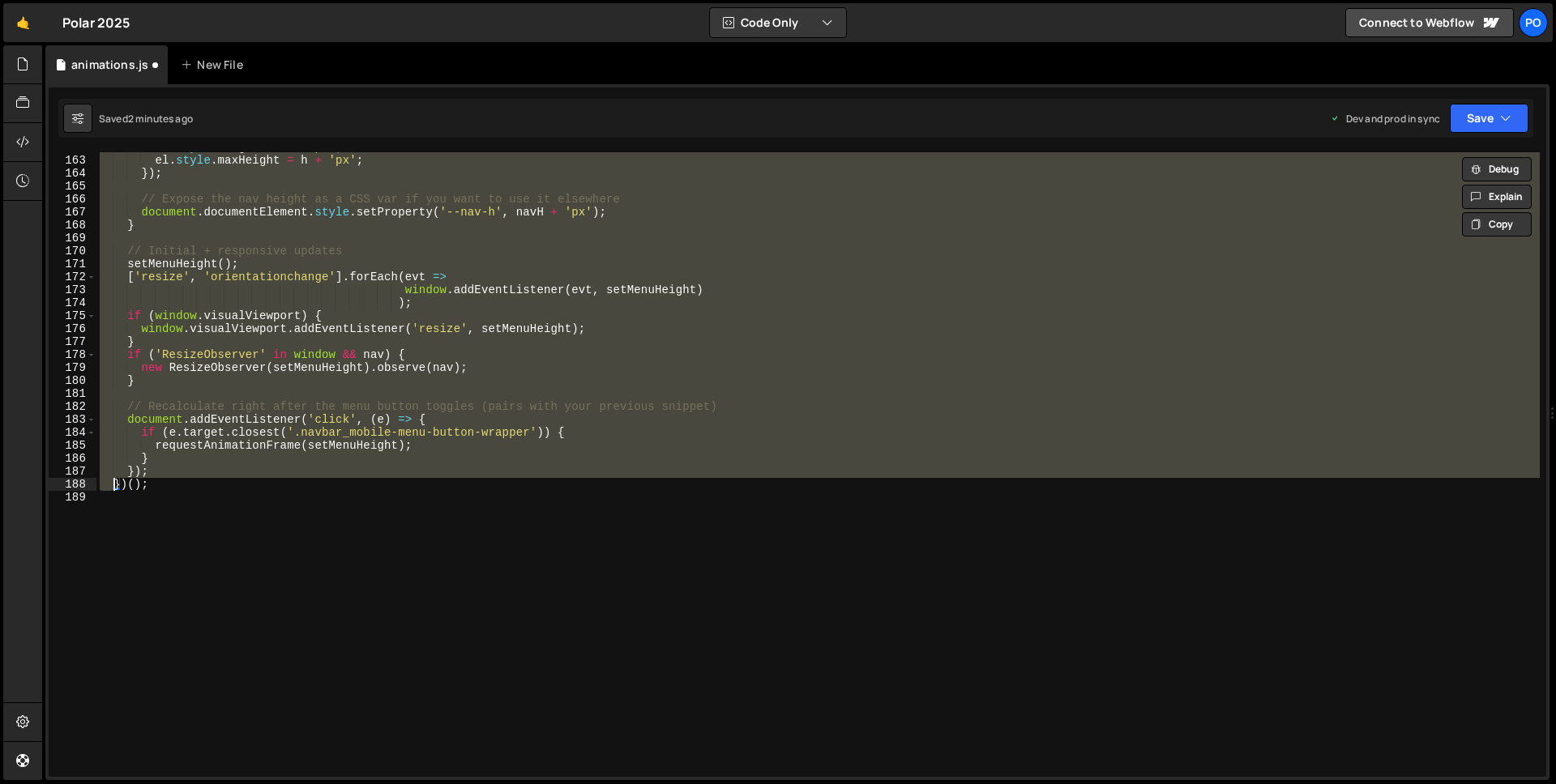
type textarea "<script>"
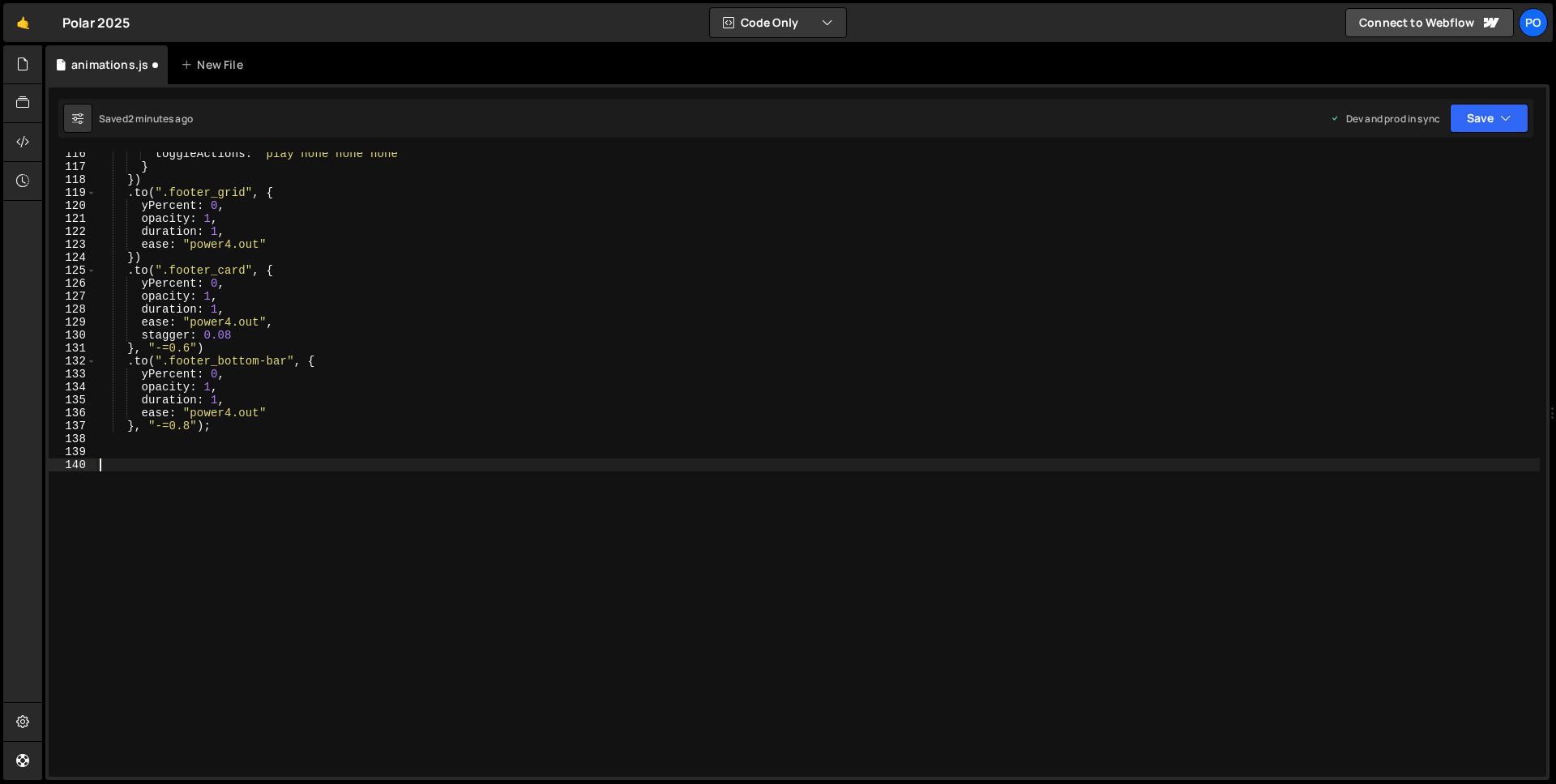
scroll to position [1471, 0]
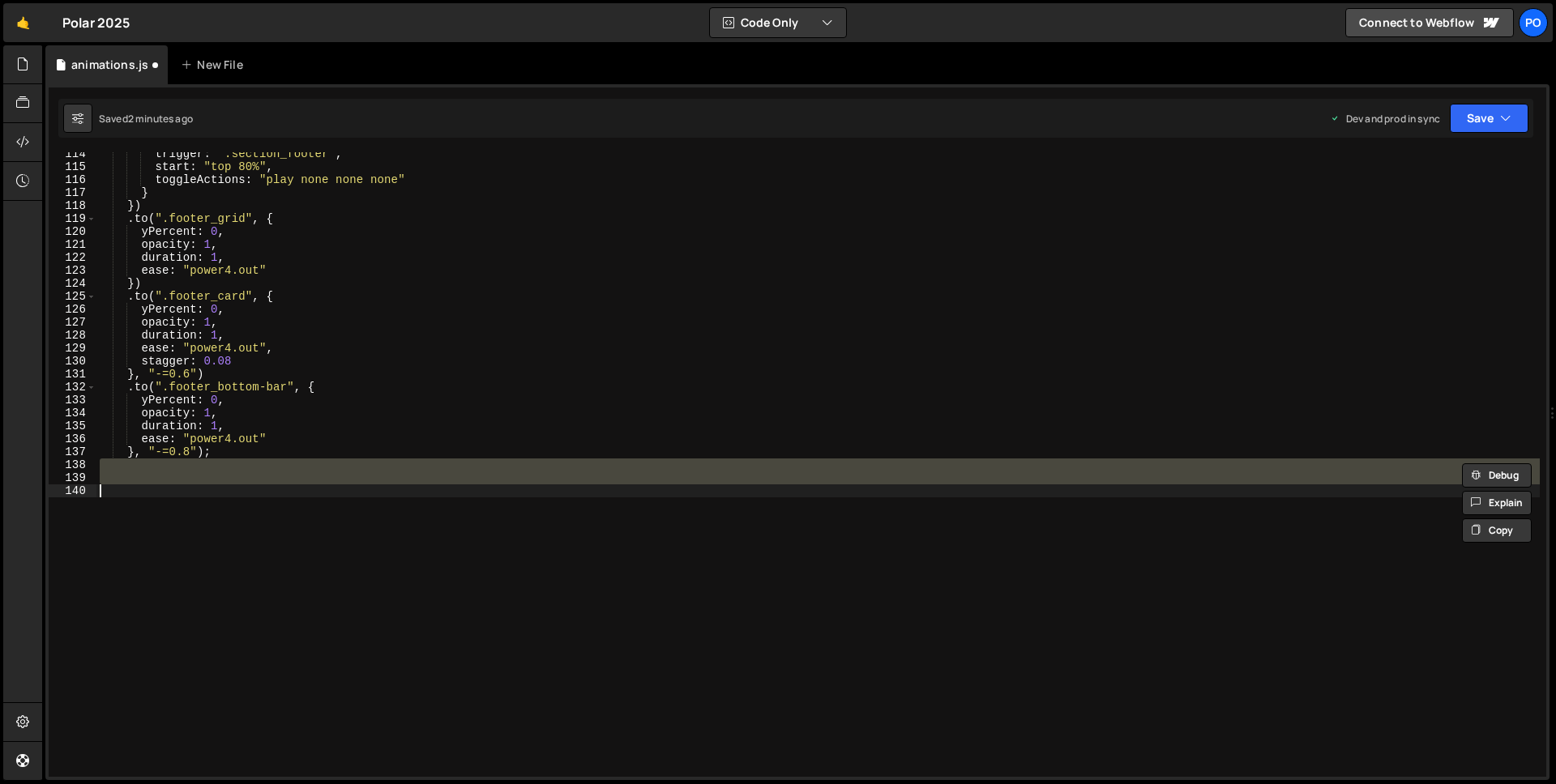
type textarea "</script>"
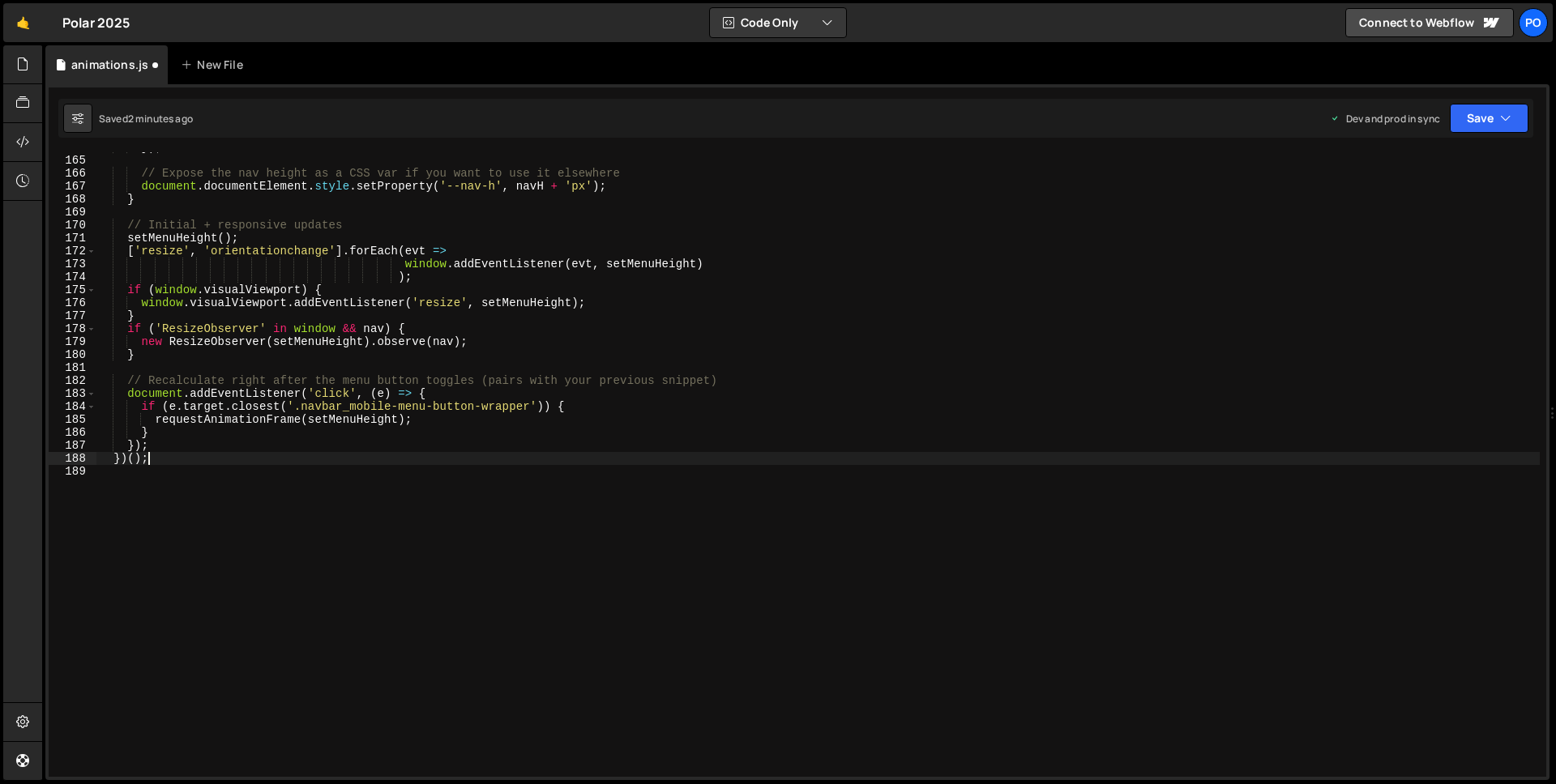
scroll to position [2125, 0]
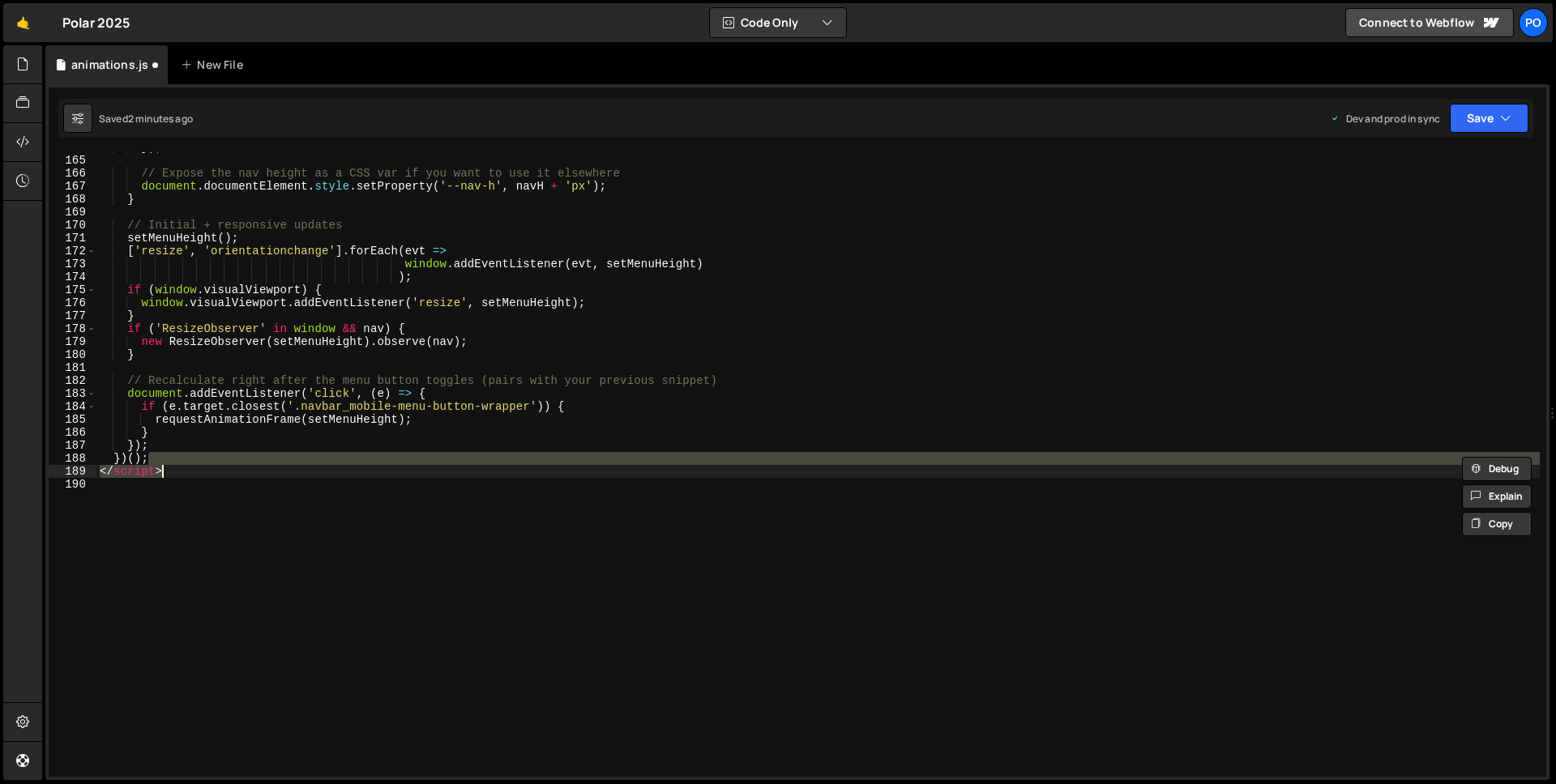
type textarea "<script>"
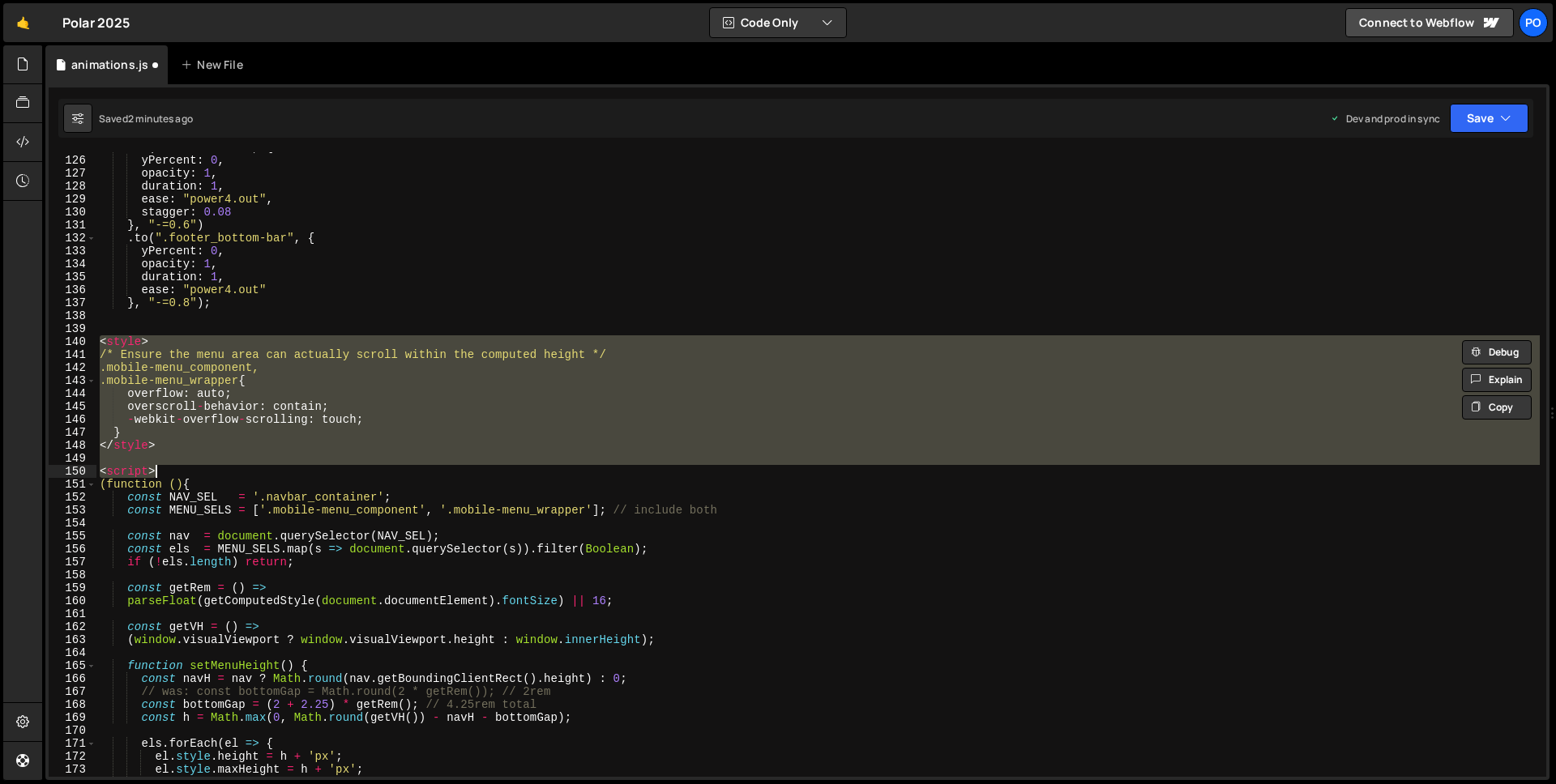
scroll to position [1620, 0]
click at [246, 320] on div ". to ( ".footer_card" , { yPercent : 0 , opacity : 1 , duration : 1 , ease : "p…" at bounding box center [818, 466] width 1444 height 650
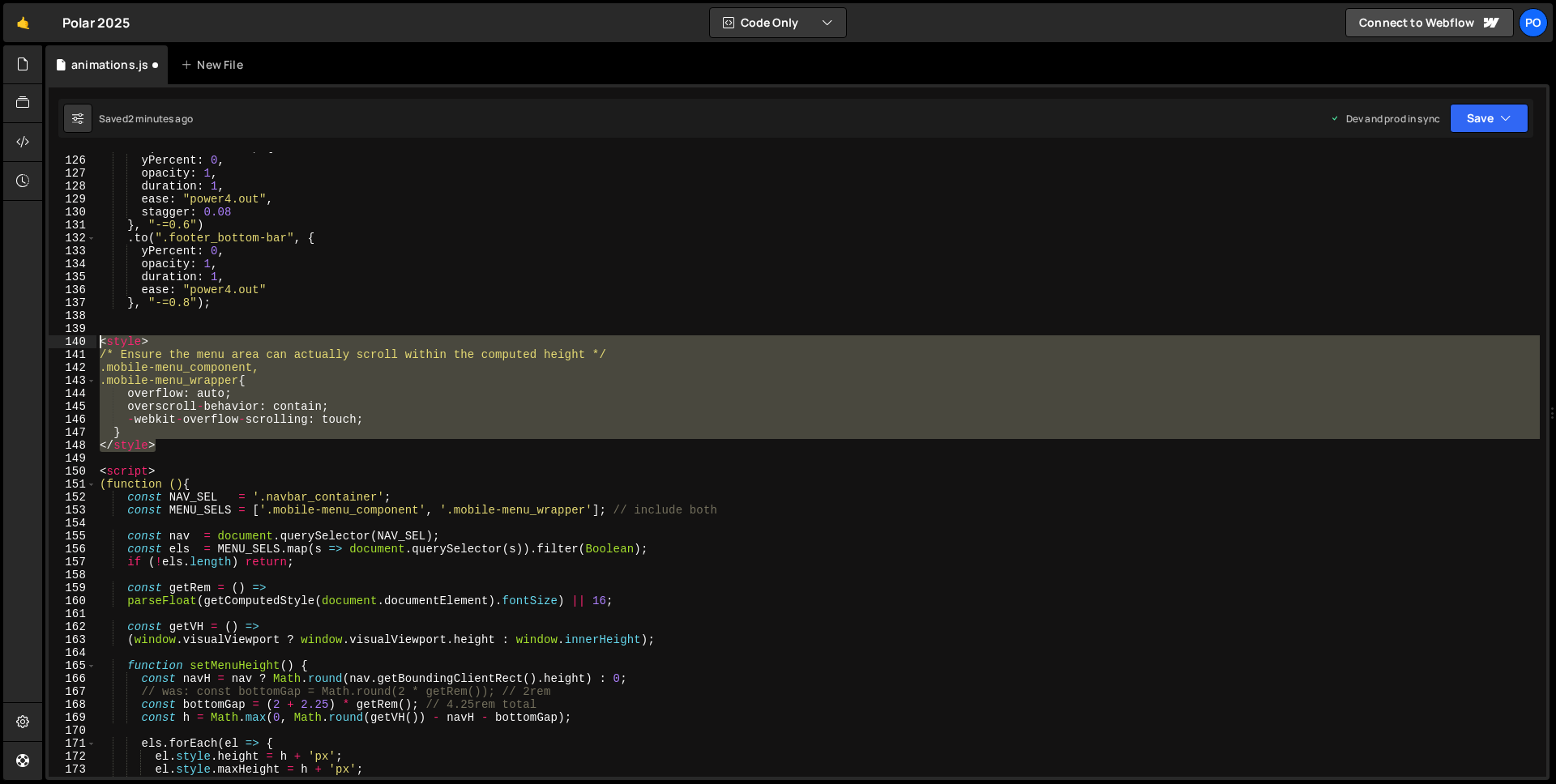
drag, startPoint x: 137, startPoint y: 409, endPoint x: 66, endPoint y: 333, distance: 104.0
click at [65, 333] on div "125 126 127 128 129 130 131 132 133 134 135 136 137 138 139 140 141 142 143 144…" at bounding box center [798, 465] width 1498 height 625
type textarea "<style>"
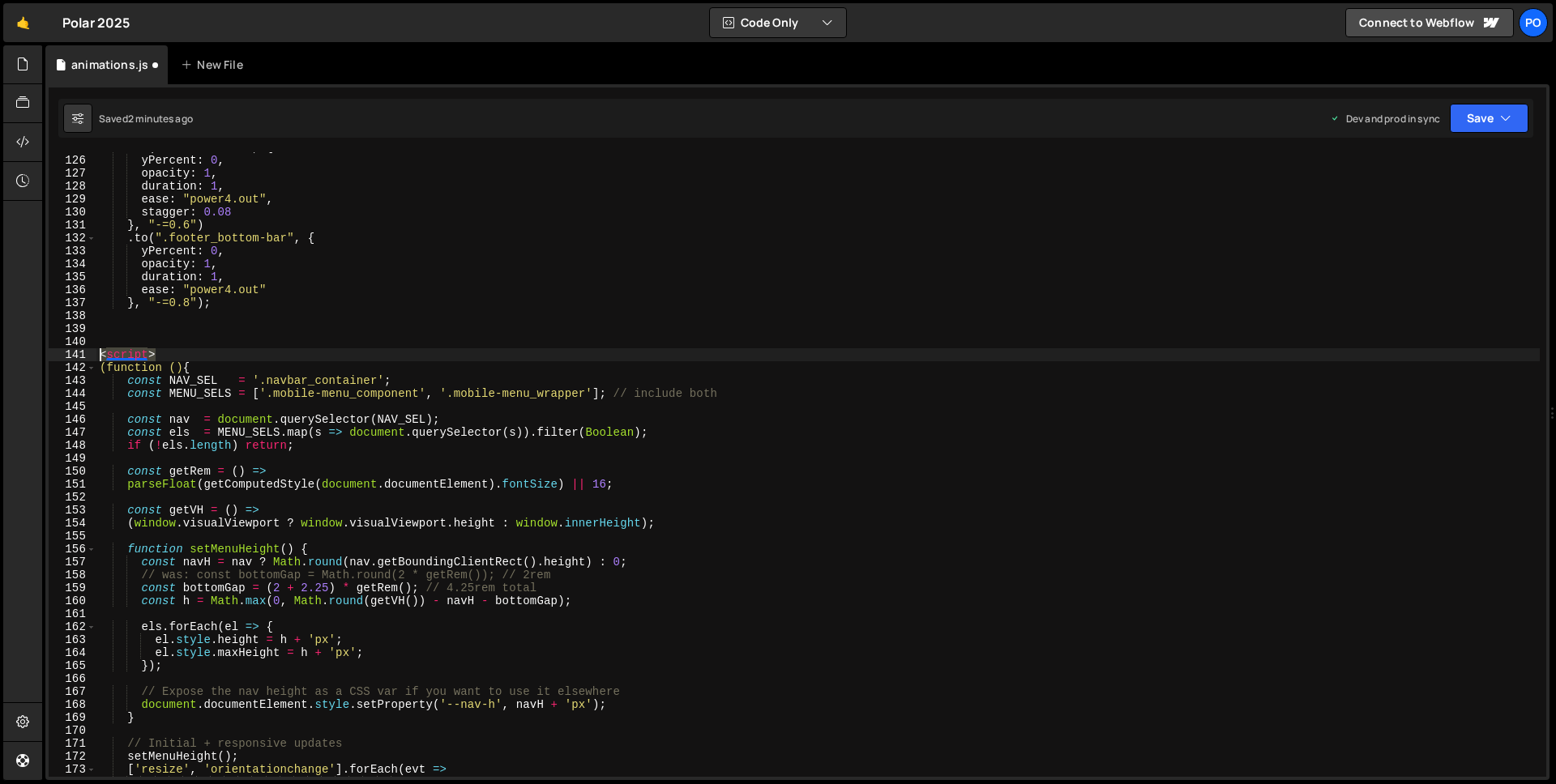
drag, startPoint x: 80, startPoint y: 358, endPoint x: 53, endPoint y: 358, distance: 27.0
click at [53, 358] on div "125 126 127 128 129 130 131 132 133 134 135 136 137 138 139 140 141 142 143 144…" at bounding box center [798, 465] width 1498 height 625
type textarea "<script>"
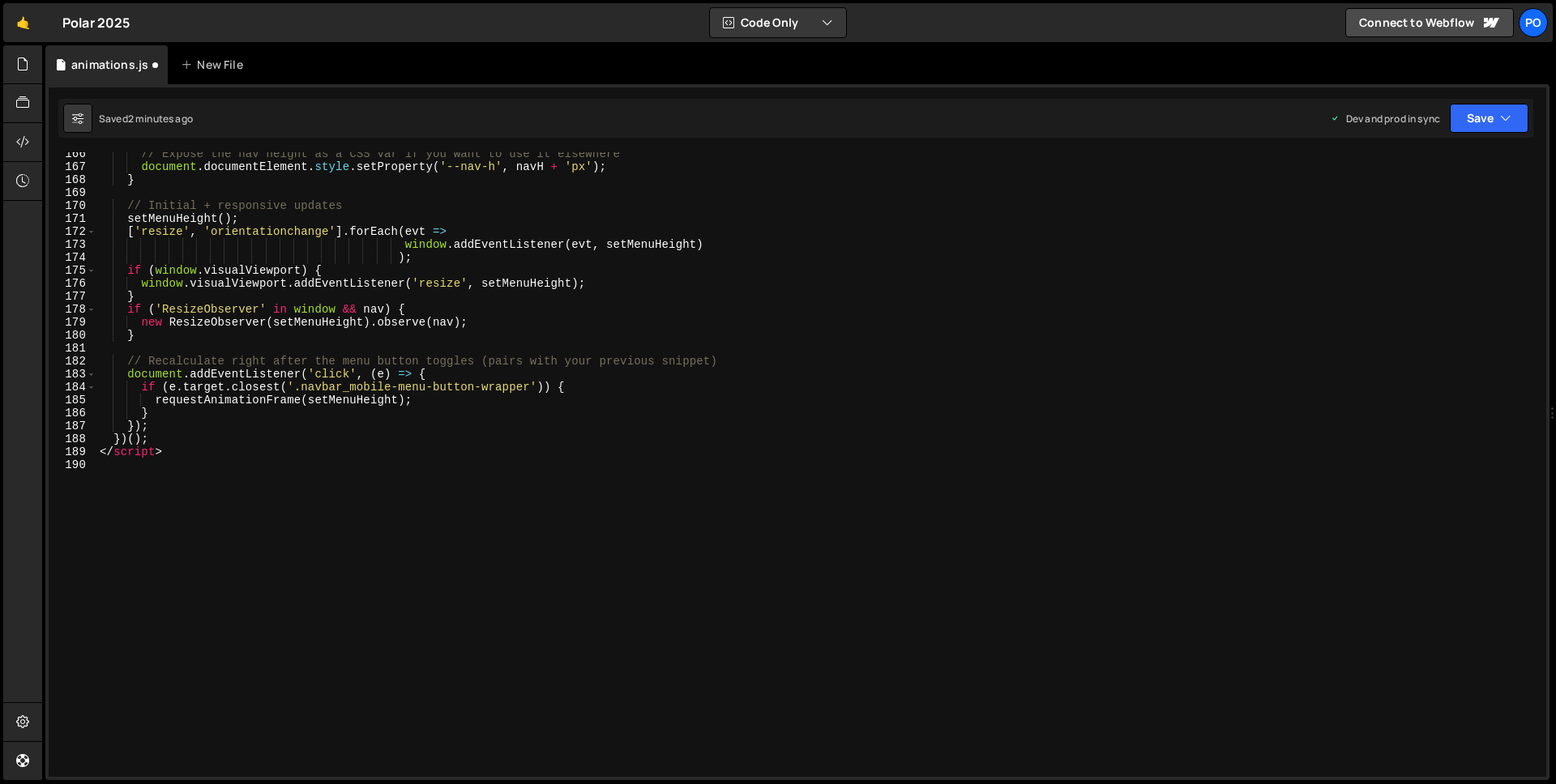
scroll to position [2145, 0]
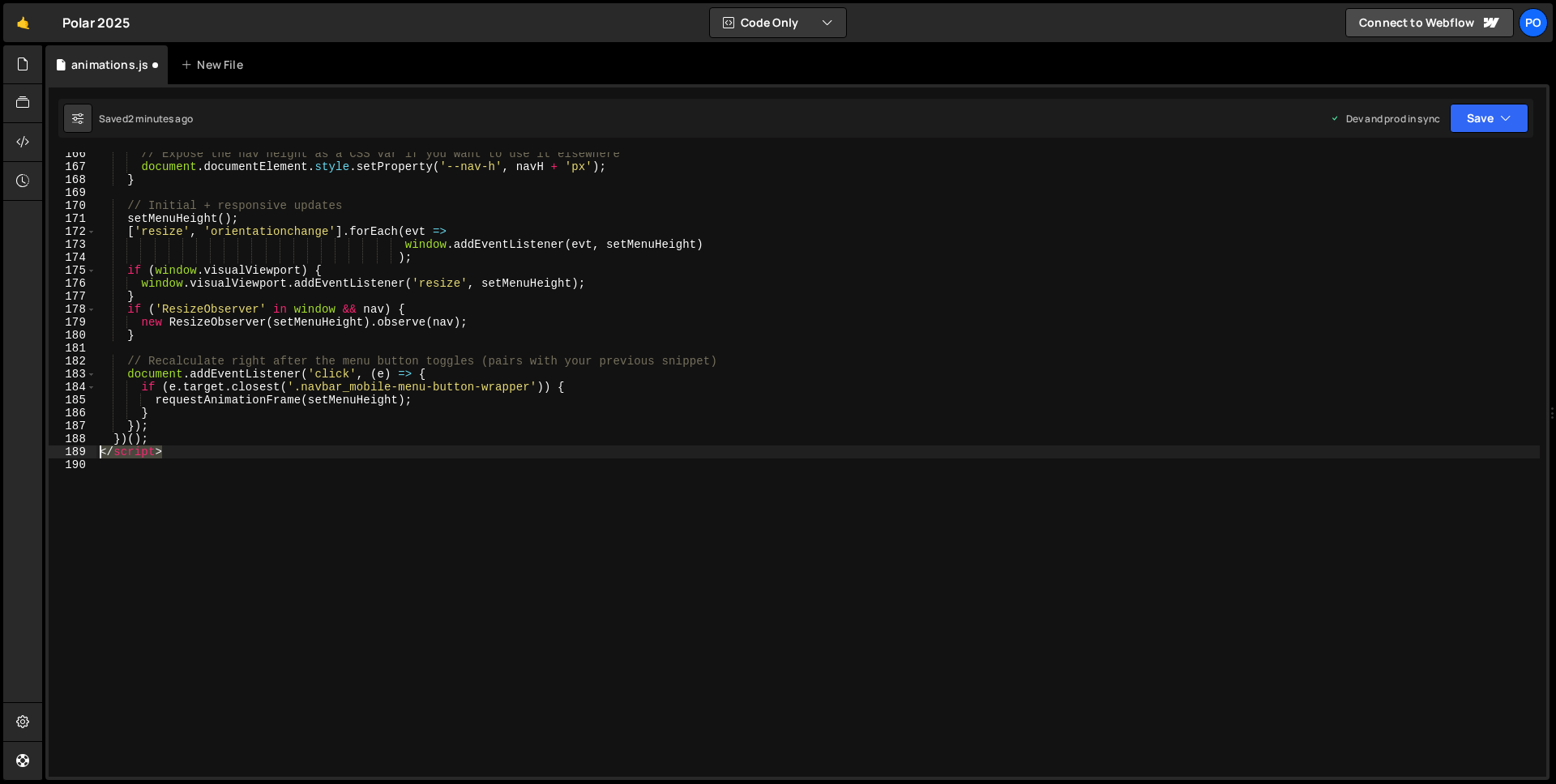
drag, startPoint x: 111, startPoint y: 450, endPoint x: 55, endPoint y: 450, distance: 56.0
click at [42, 448] on div "Files New File Javascript files 0 animations.js 0 CSS files Copy share link Edi…" at bounding box center [799, 413] width 1514 height 736
type textarea "</script>"
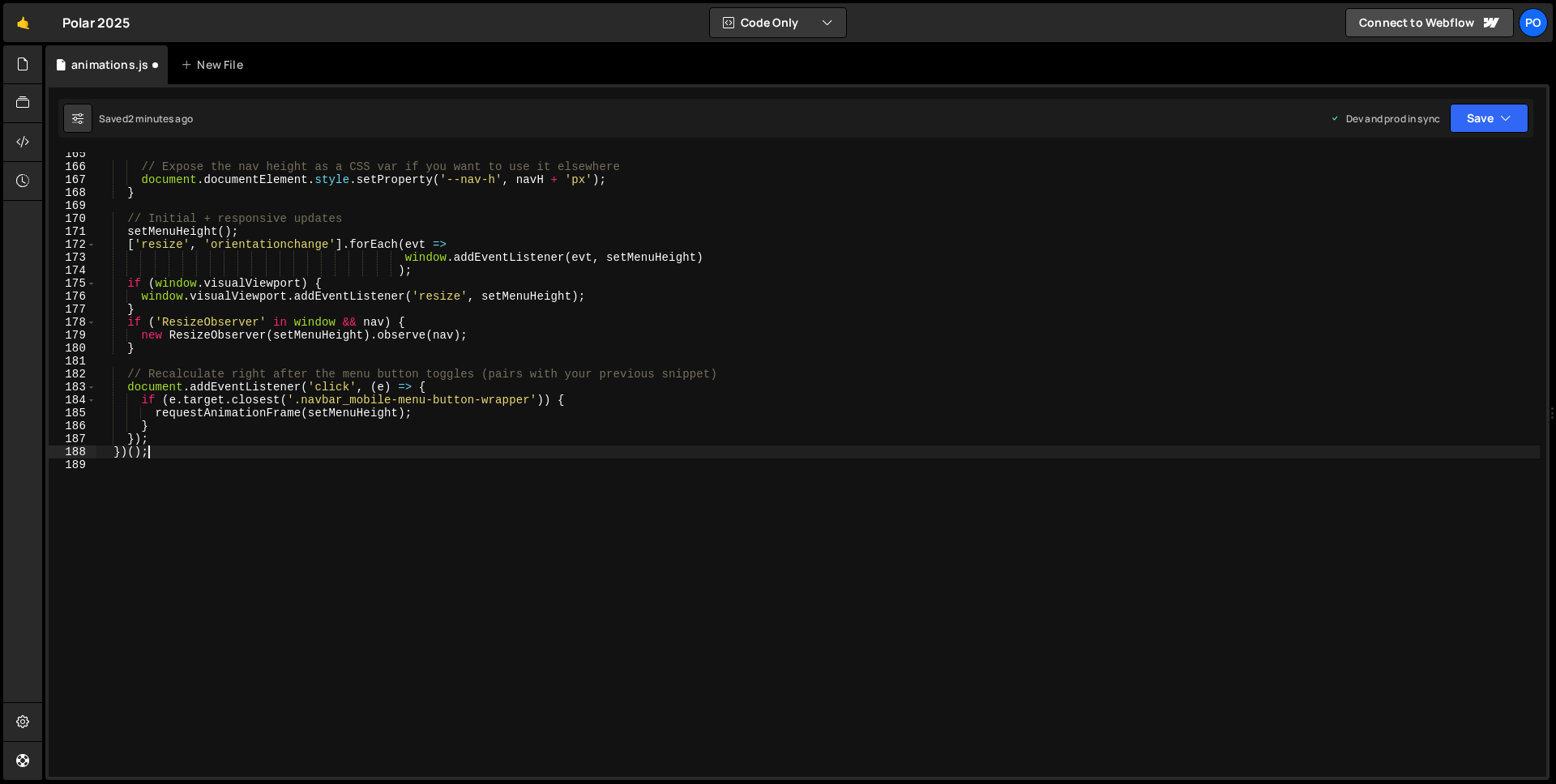
scroll to position [2132, 0]
click at [1534, 121] on div "})(); 165 166 167 168 169 170 171 172 173 174 175 176 177 178 179 180 181 182 1…" at bounding box center [797, 432] width 1504 height 696
click at [1519, 120] on button "Save" at bounding box center [1490, 118] width 79 height 29
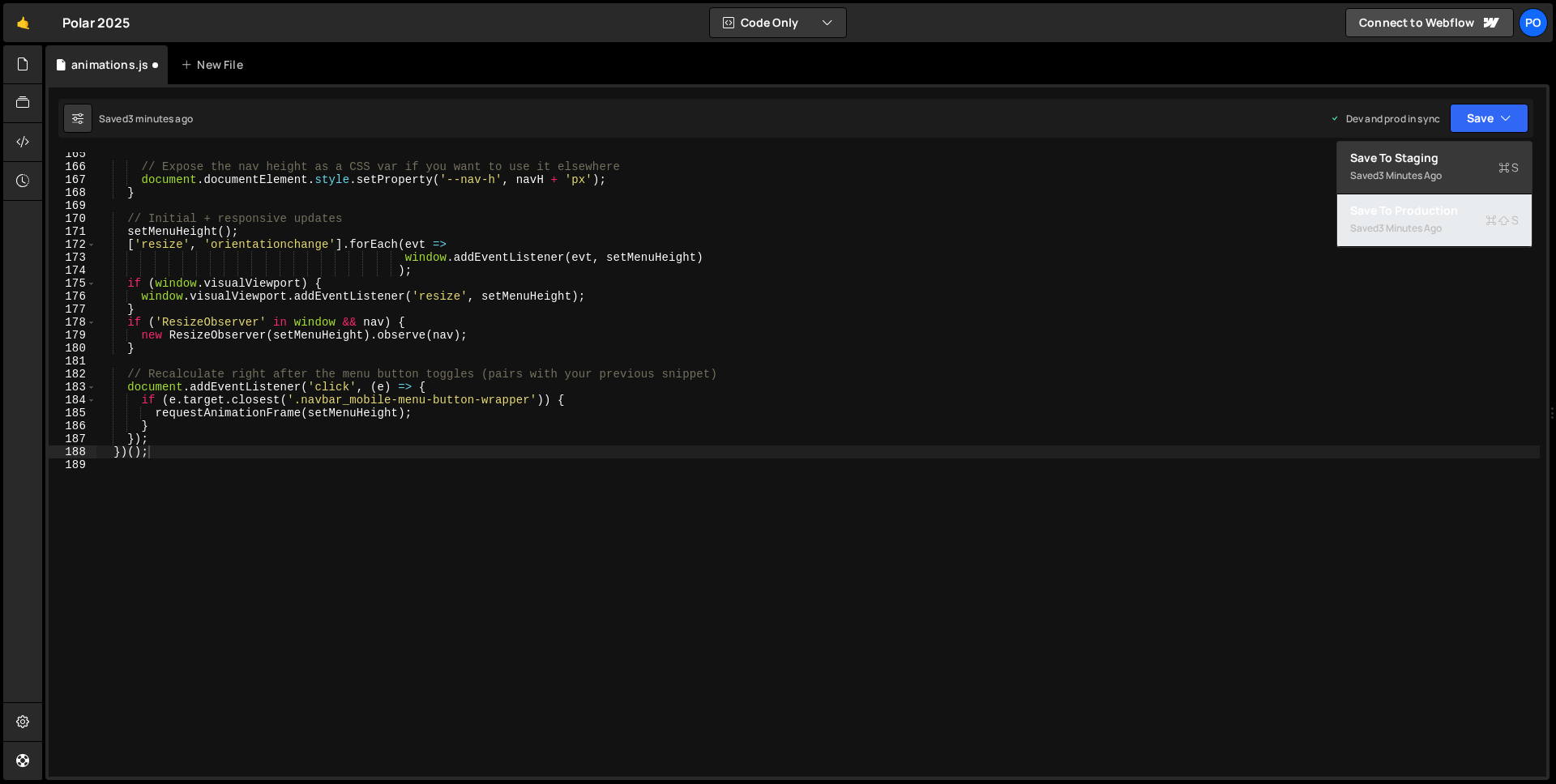
click at [1452, 219] on div "Saved 3 minutes ago" at bounding box center [1434, 229] width 168 height 19
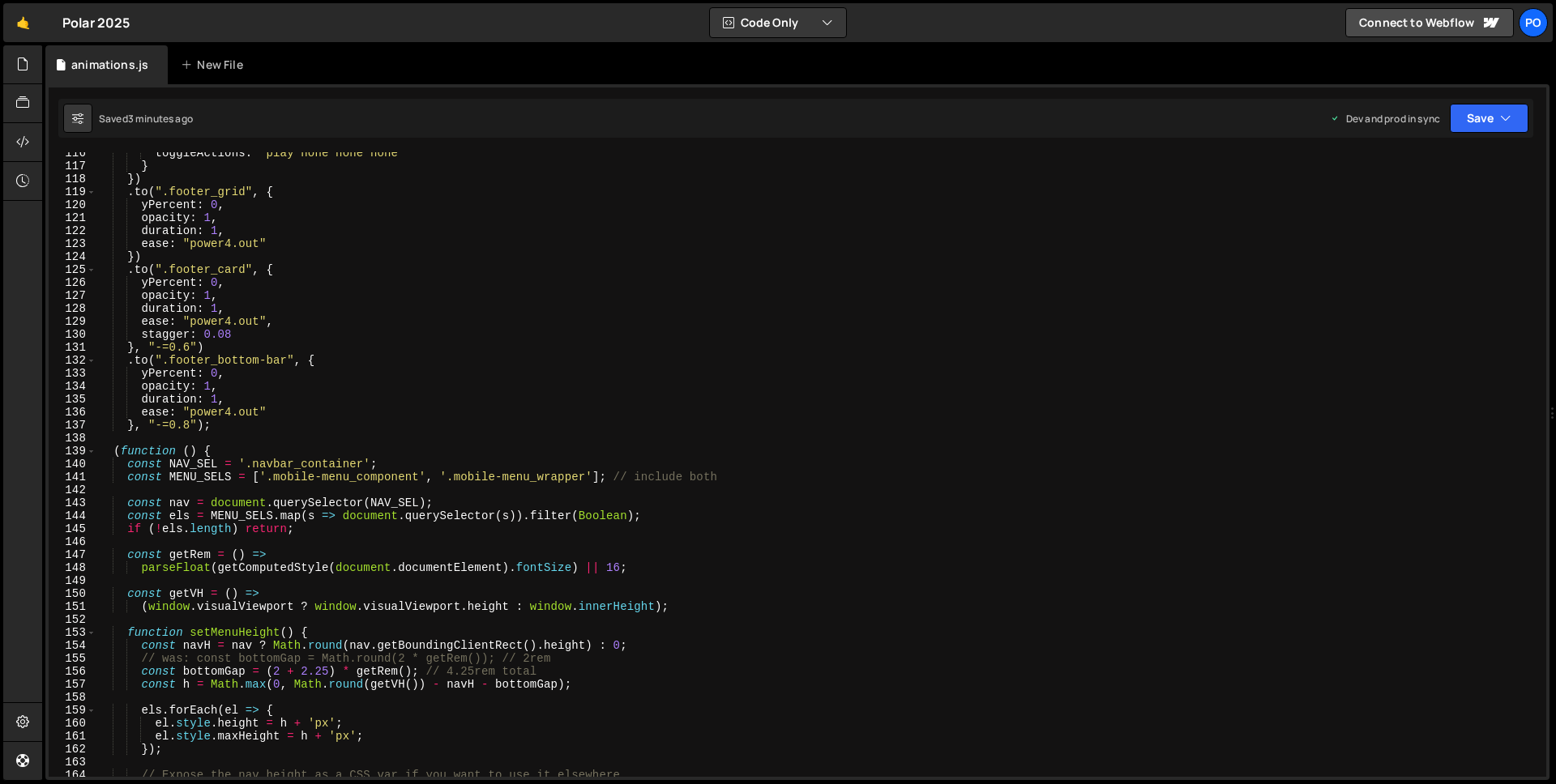
scroll to position [1504, 0]
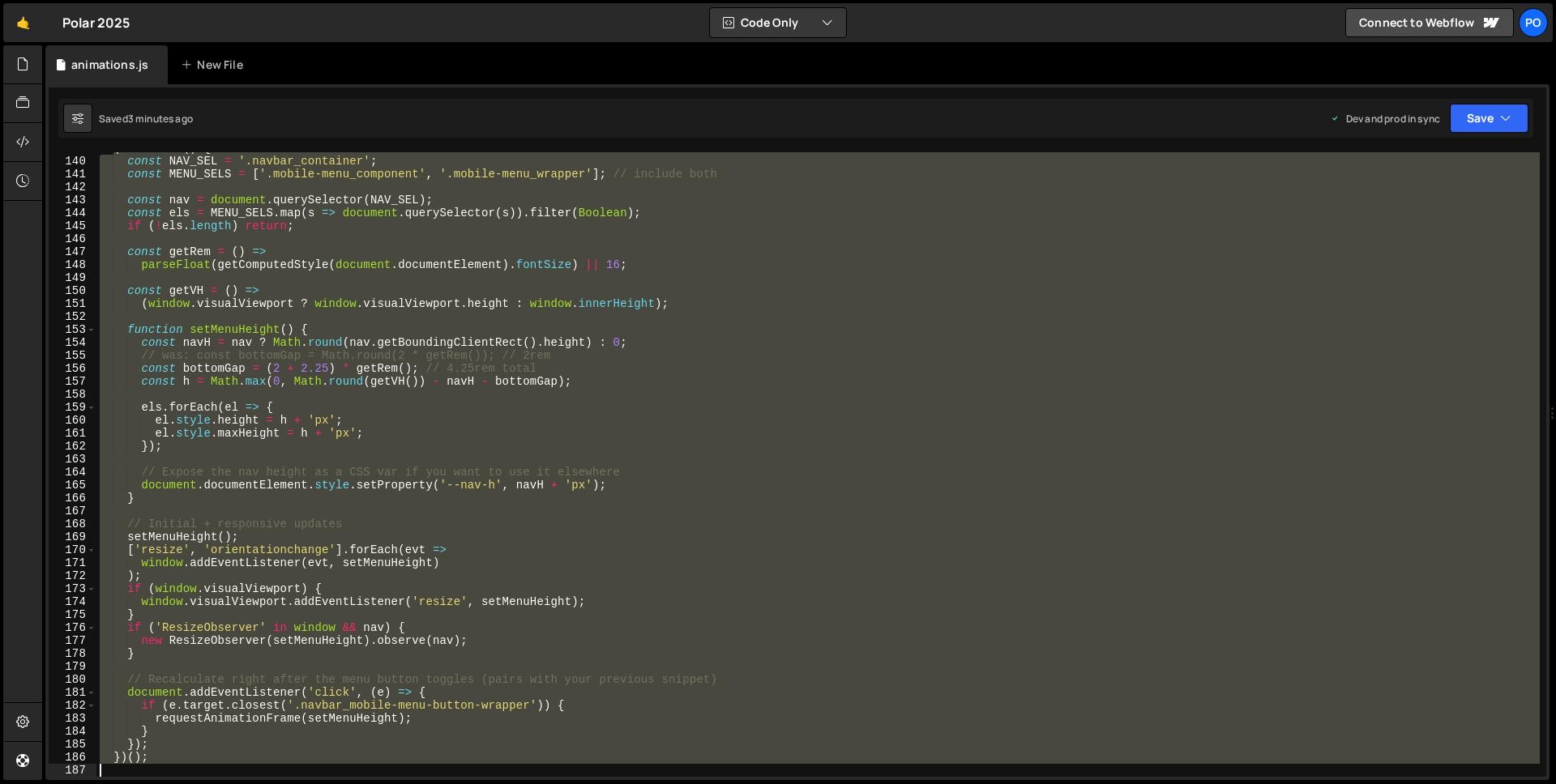
drag, startPoint x: 115, startPoint y: 448, endPoint x: 1063, endPoint y: 784, distance: 1005.8
click at [1064, 784] on div "Hold on a sec... Are you certain you wish to leave this page? Any changes you'v…" at bounding box center [778, 392] width 1556 height 784
type textarea "})();"
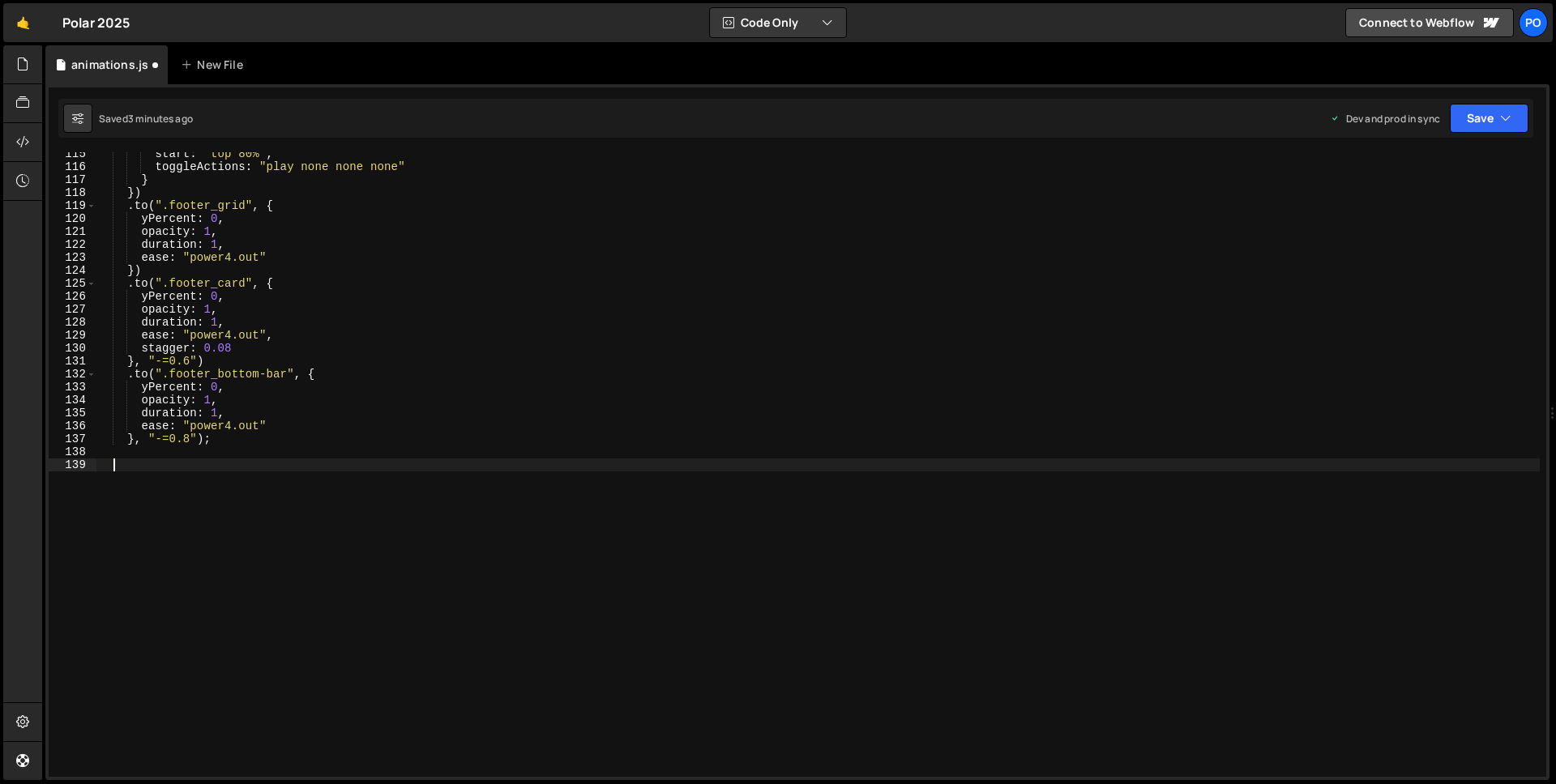
paste textarea
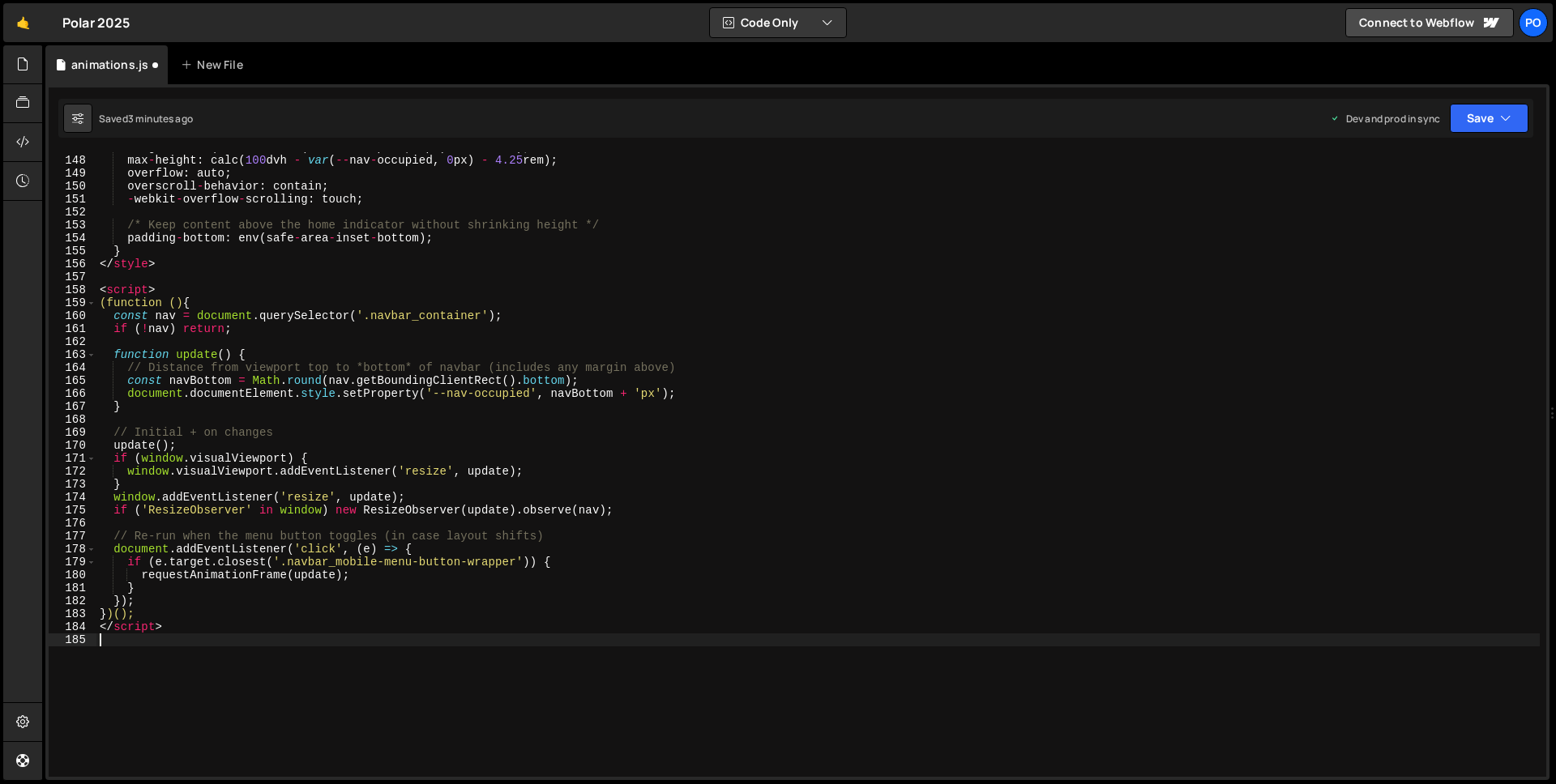
scroll to position [1908, 0]
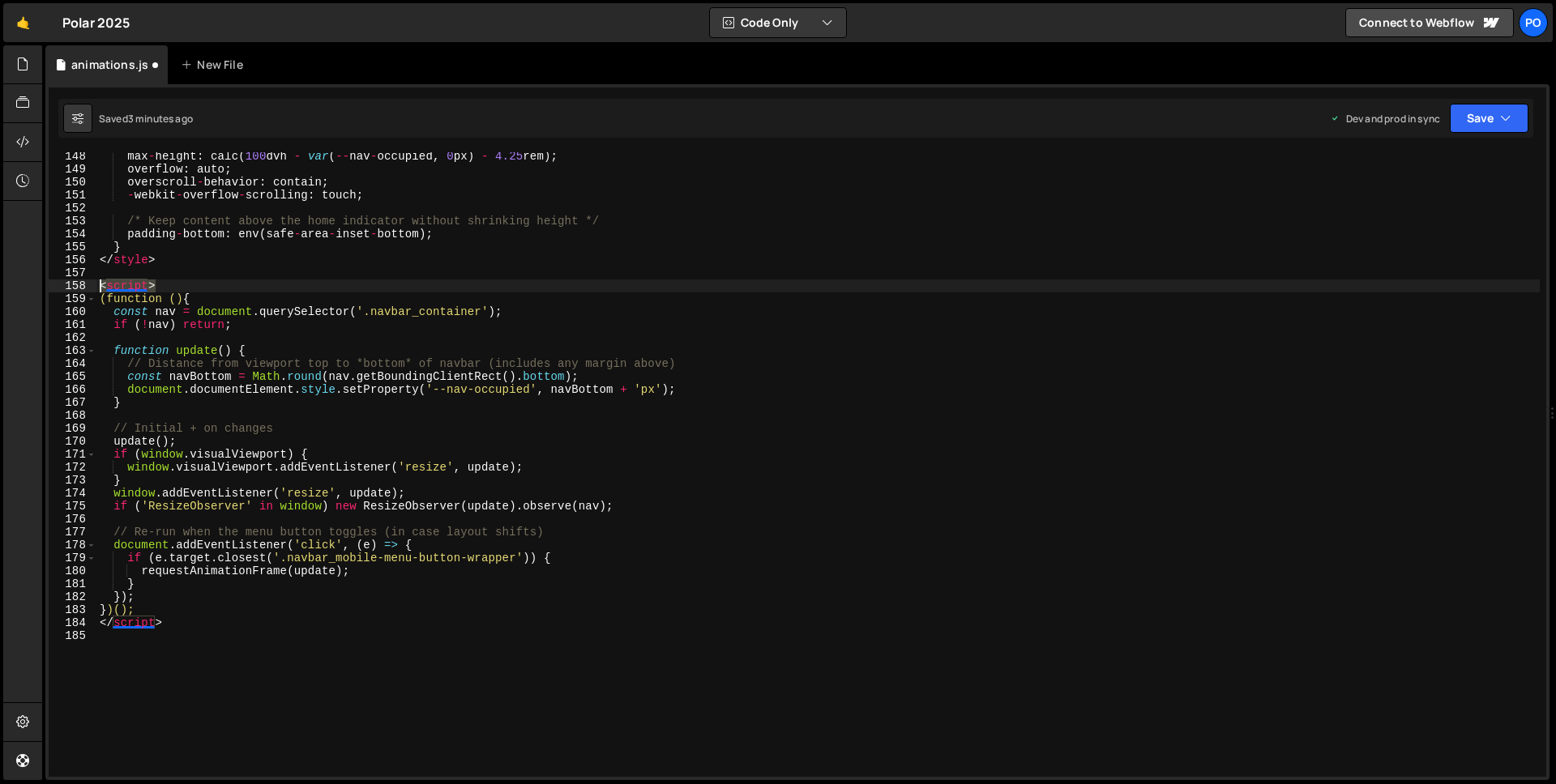
drag, startPoint x: 153, startPoint y: 284, endPoint x: 90, endPoint y: 284, distance: 63.0
click at [64, 284] on div "148 149 150 151 152 153 154 155 156 157 158 159 160 161 162 163 164 165 166 167…" at bounding box center [798, 465] width 1498 height 625
type textarea "<script>"
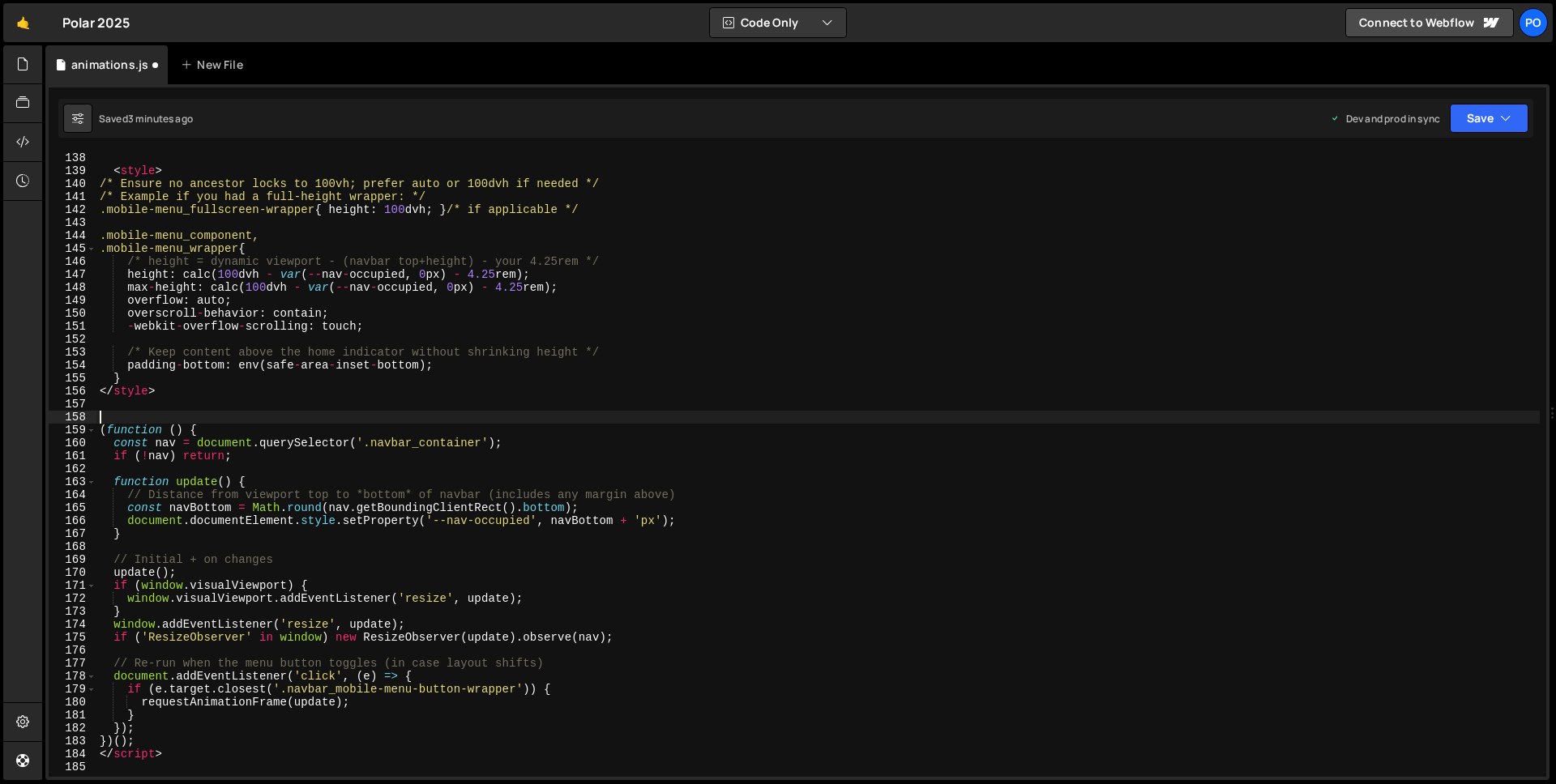
scroll to position [1771, 0]
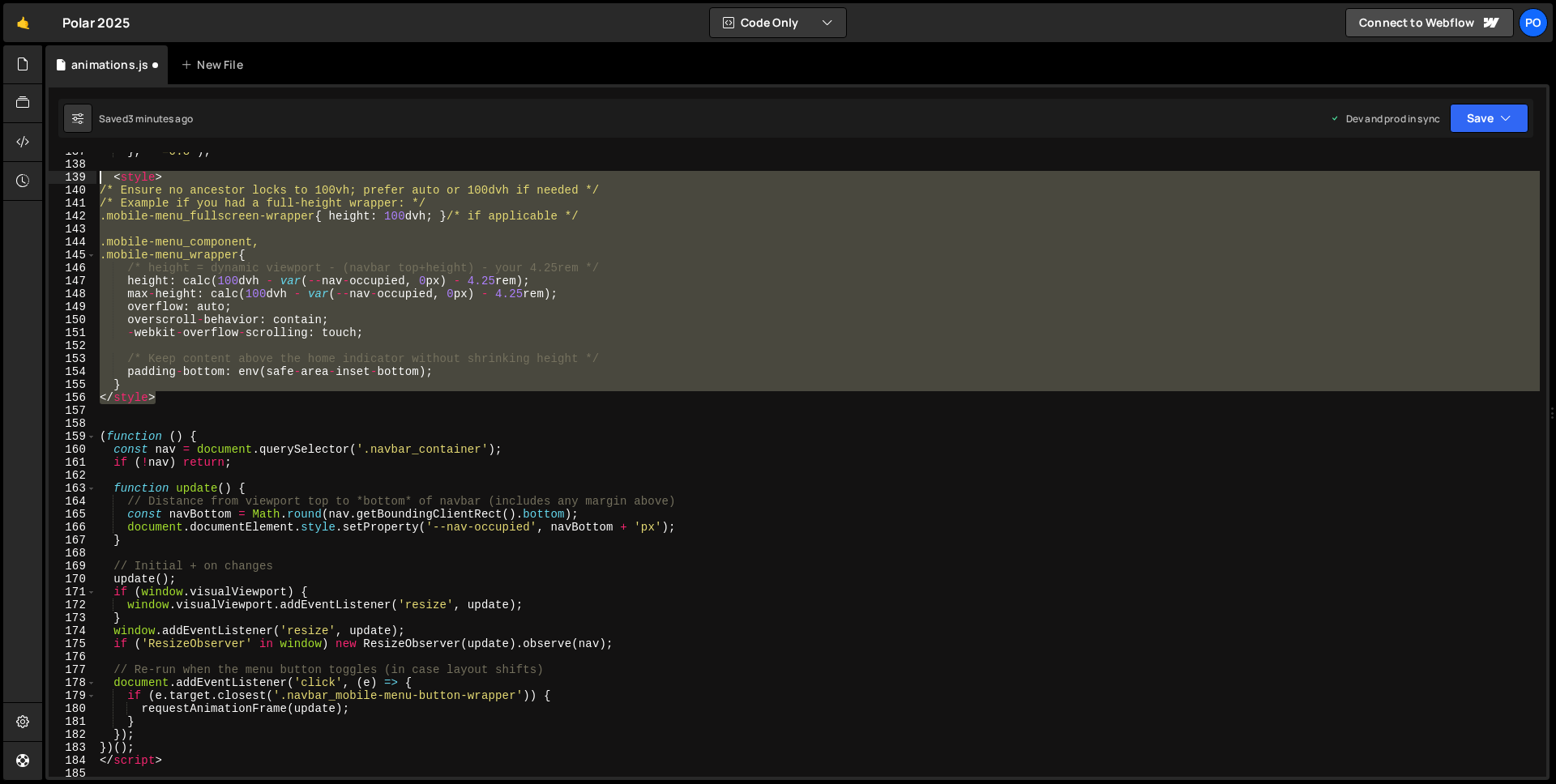
drag, startPoint x: 137, startPoint y: 313, endPoint x: 94, endPoint y: 180, distance: 139.8
click at [94, 180] on div "137 138 139 140 141 142 143 144 145 146 147 148 149 150 151 152 153 154 155 156…" at bounding box center [798, 465] width 1498 height 625
type textarea "<style> /* Ensure no ancestor locks to 100vh; prefer auto or 100dvh if needed */"
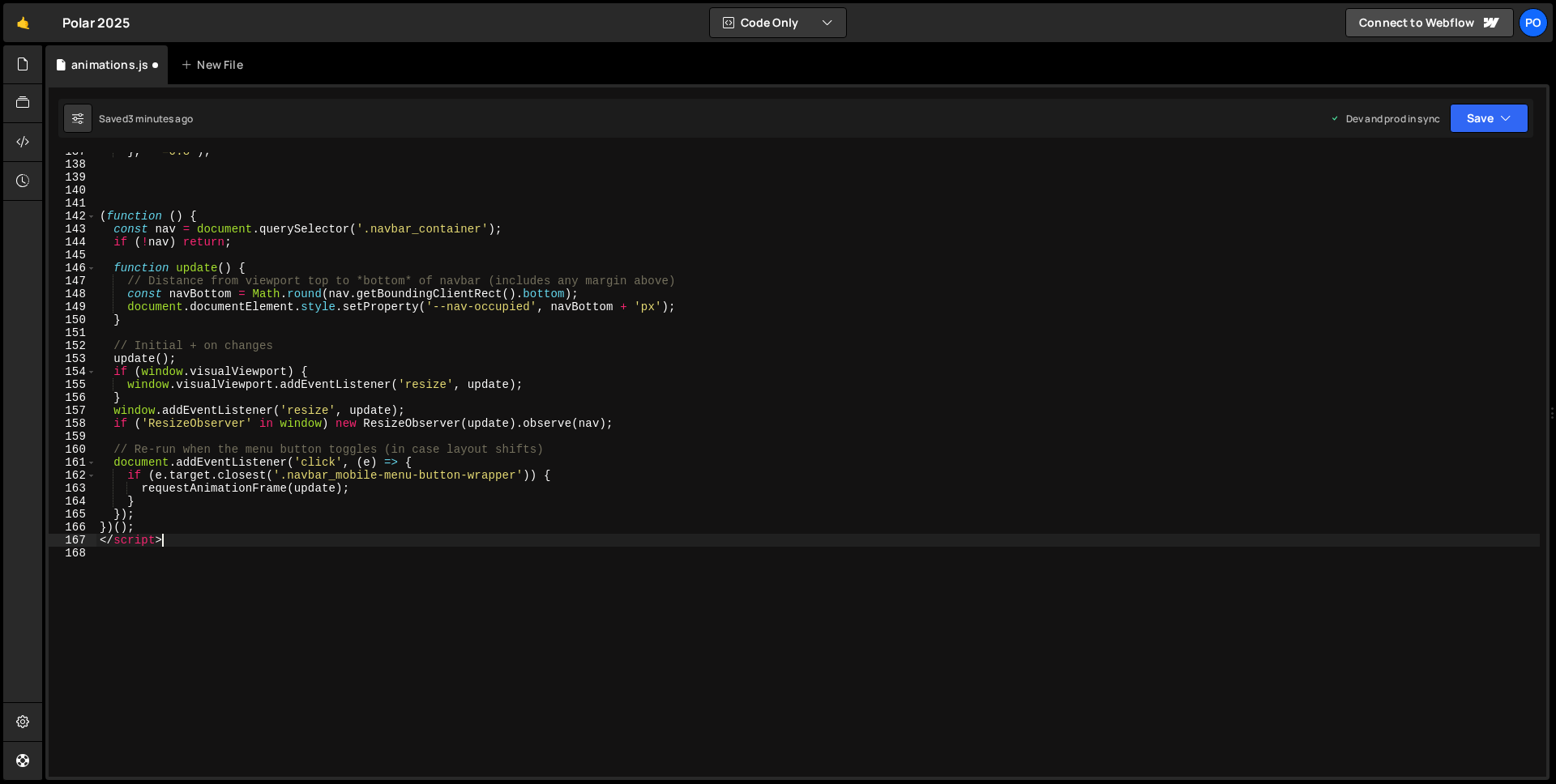
drag, startPoint x: 173, startPoint y: 541, endPoint x: 92, endPoint y: 536, distance: 81.2
click at [91, 537] on div "137 138 139 140 141 142 143 144 145 146 147 148 149 150 151 152 153 154 155 156…" at bounding box center [798, 465] width 1498 height 625
type textarea "</script>"
type textarea "})();"
drag, startPoint x: 500, startPoint y: 561, endPoint x: 491, endPoint y: 567, distance: 10.8
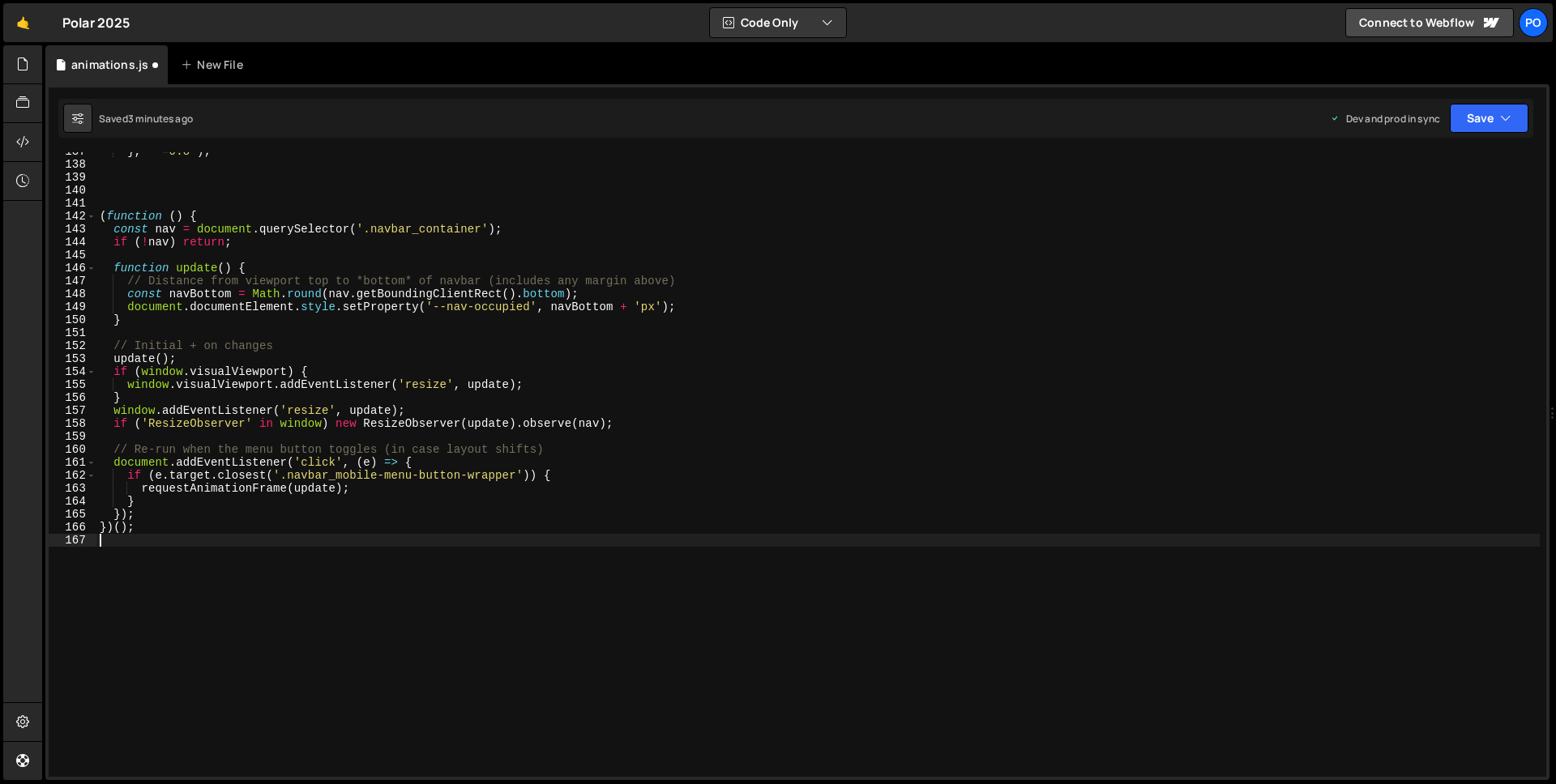
click at [499, 561] on div "} , "-=0.8" ) ; ( function ( ) { const nav = document . querySelector ( '.navba…" at bounding box center [818, 470] width 1444 height 650
click at [1483, 129] on button "Save" at bounding box center [1490, 118] width 79 height 29
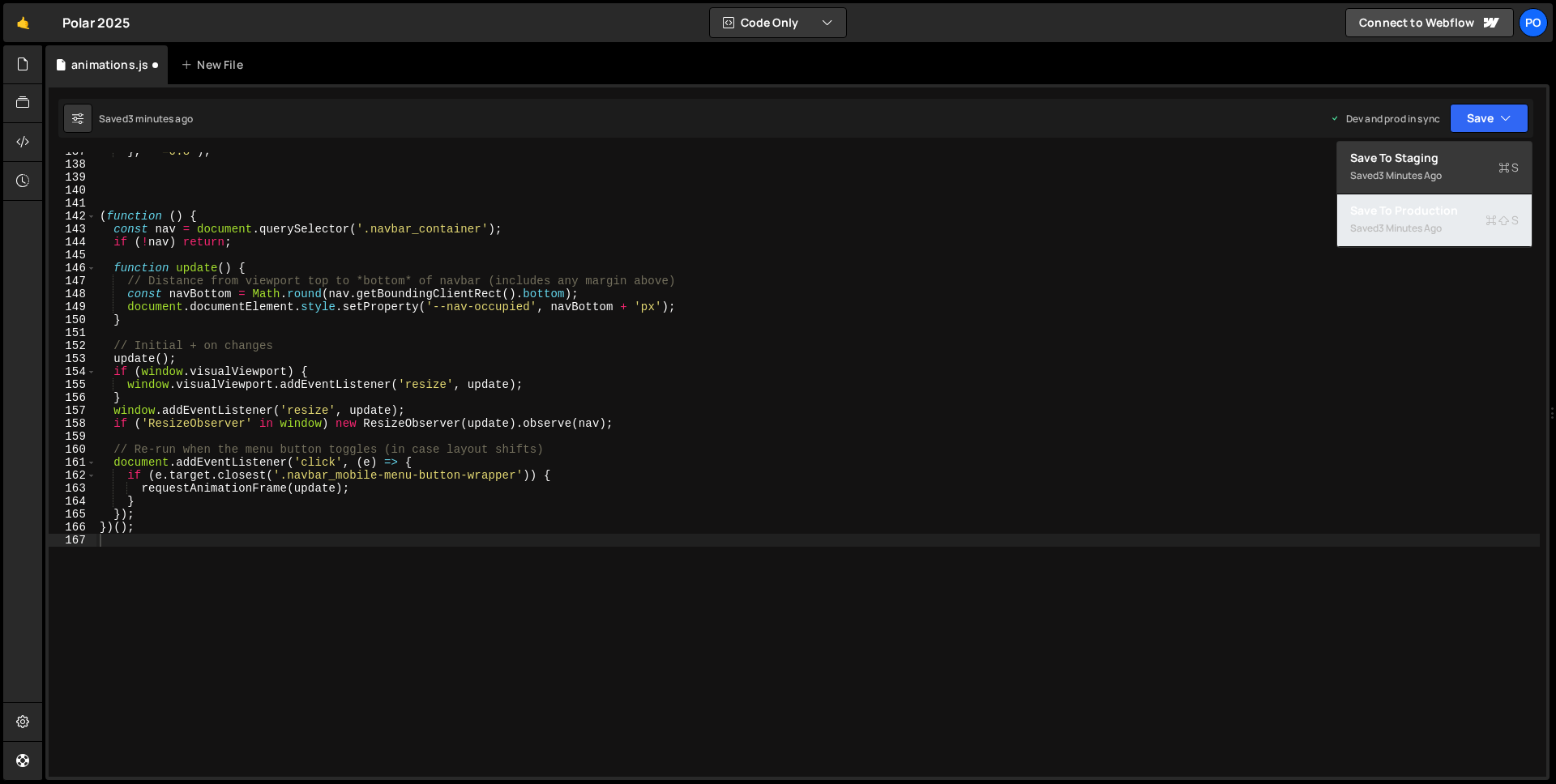
click at [1466, 213] on div "Save to Production S" at bounding box center [1434, 210] width 168 height 16
